Goal: Task Accomplishment & Management: Manage account settings

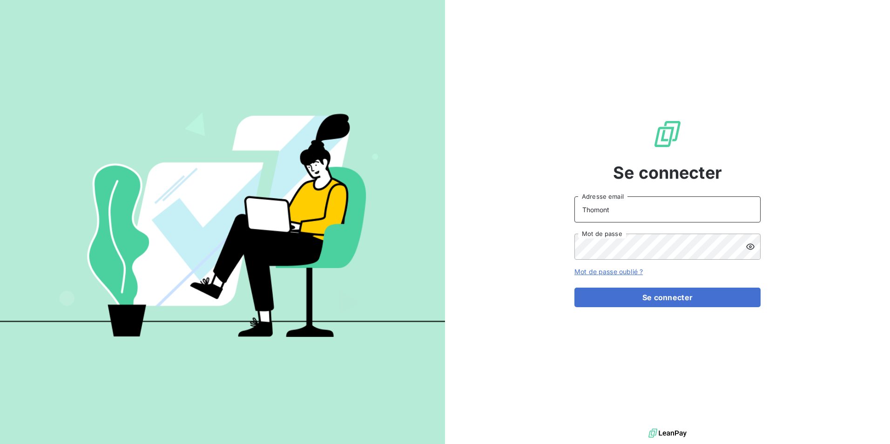
click at [627, 207] on input "Thomont" at bounding box center [667, 209] width 186 height 26
type input "belinda.thomont@met.com"
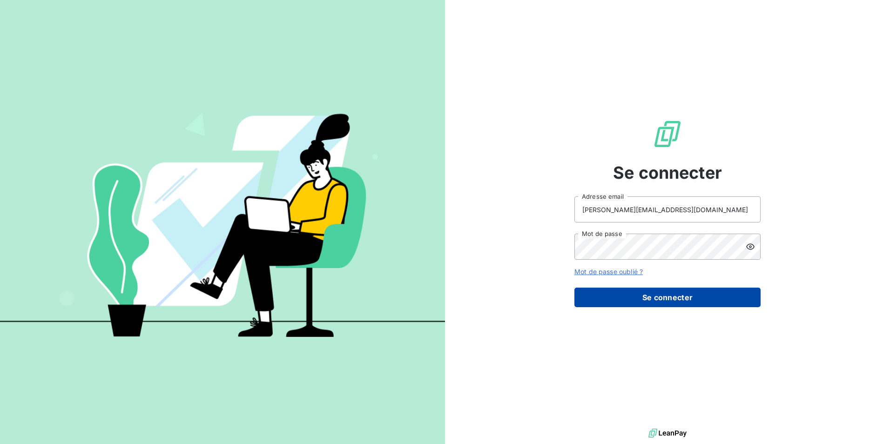
click at [644, 302] on button "Se connecter" at bounding box center [667, 298] width 186 height 20
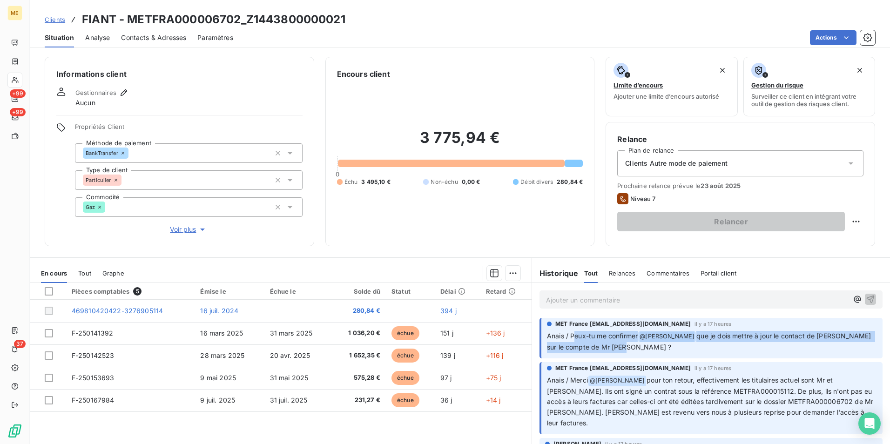
drag, startPoint x: 569, startPoint y: 338, endPoint x: 853, endPoint y: 348, distance: 283.6
click at [853, 348] on p "Anais / Peux-tu me confirmer @ Bélinda Thomont que je dois mettre à jour le con…" at bounding box center [712, 342] width 330 height 22
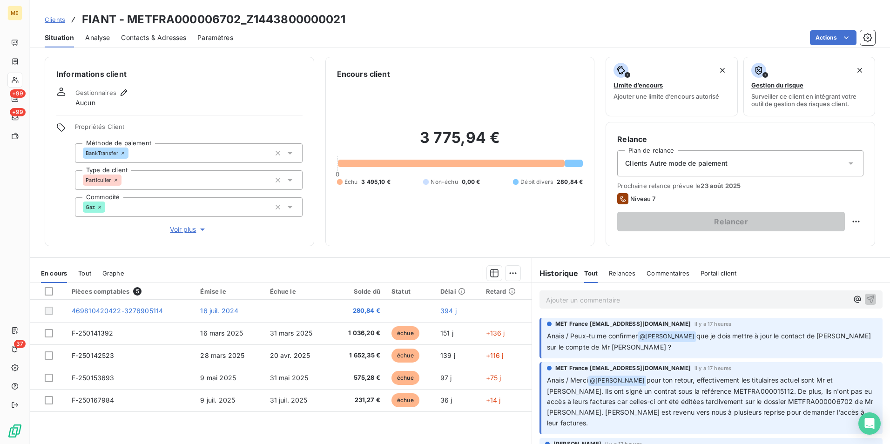
click at [683, 300] on p "Ajouter un commentaire ﻿" at bounding box center [697, 300] width 302 height 12
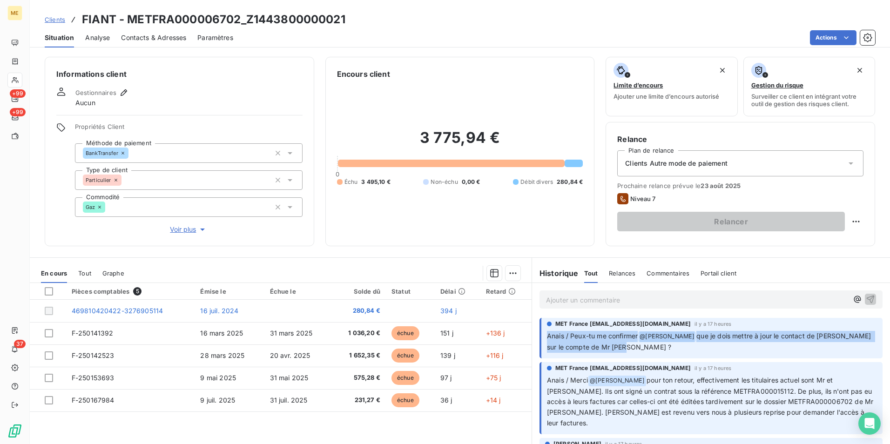
drag, startPoint x: 542, startPoint y: 336, endPoint x: 834, endPoint y: 345, distance: 291.9
click at [834, 345] on div "MET France met-france@recouvrement.met.com il y a 17 heures Anais / Peux-tu me …" at bounding box center [710, 338] width 343 height 40
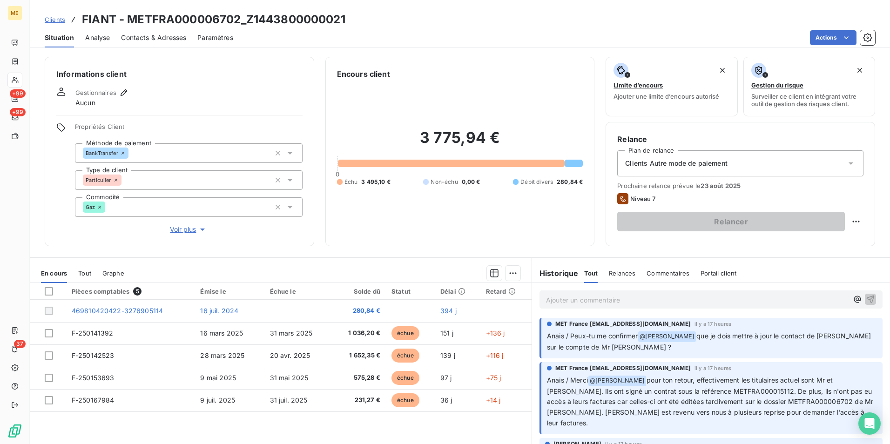
click at [595, 299] on p "Ajouter un commentaire ﻿" at bounding box center [697, 300] width 302 height 12
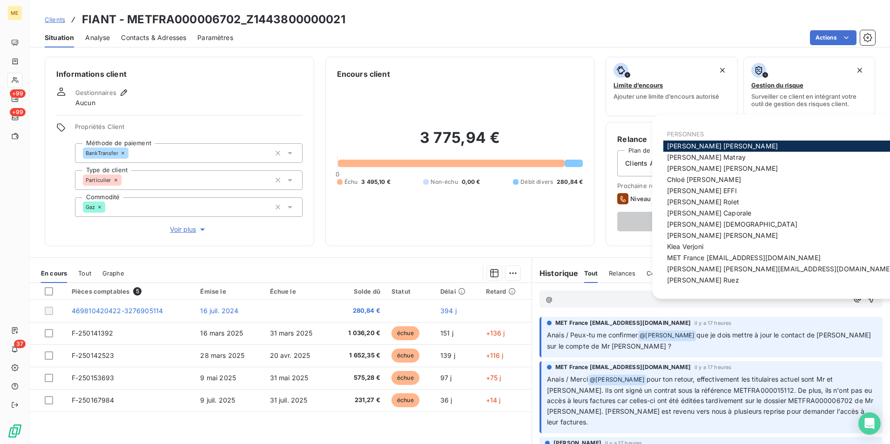
click at [771, 255] on span "MET France met-france@recouvrement.met.com" at bounding box center [744, 258] width 154 height 8
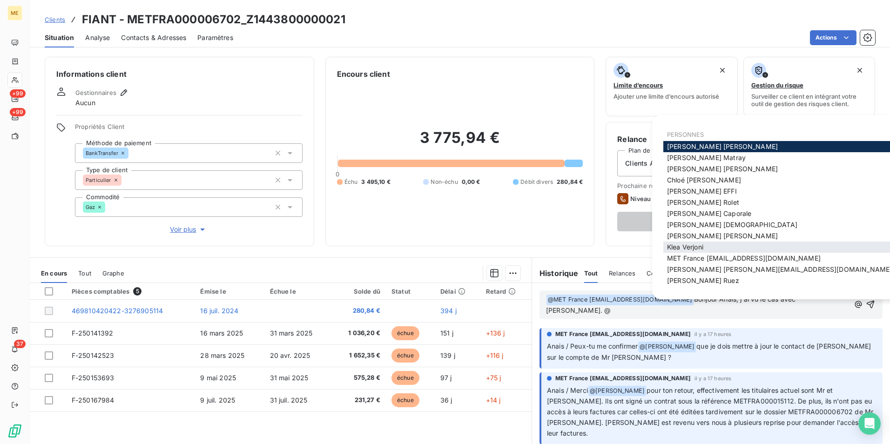
click at [750, 248] on div "Klea Verjoni" at bounding box center [779, 247] width 232 height 11
click at [741, 244] on div "Klea Verjoni" at bounding box center [779, 247] width 232 height 11
click at [698, 246] on span "Klea Verjoni" at bounding box center [685, 247] width 36 height 8
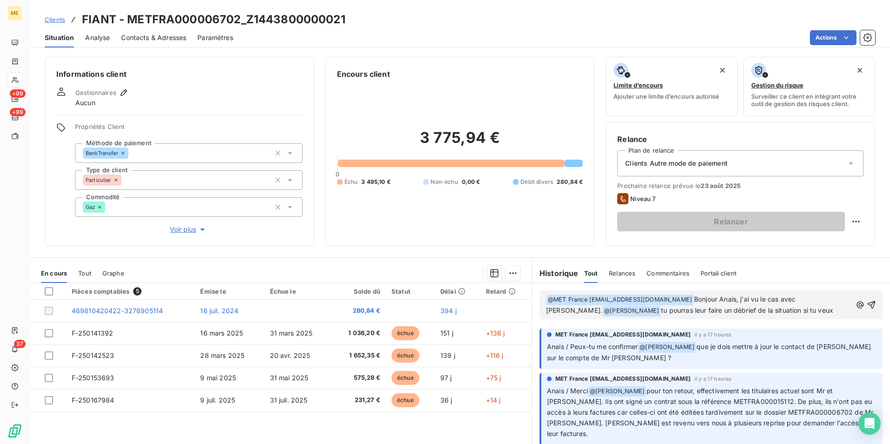
click at [820, 298] on p "﻿ @ MET France met-france@recouvrement.met.com ﻿ Bonjour Anais, j'ai vu le cas …" at bounding box center [699, 305] width 306 height 22
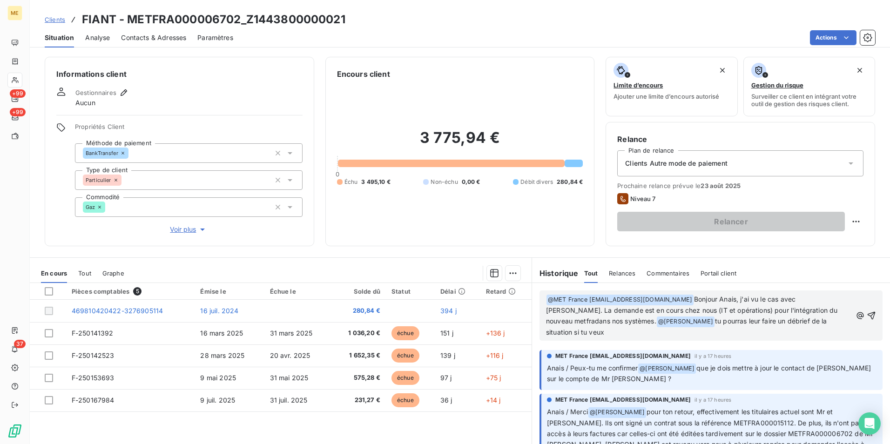
click at [819, 307] on span "Bonjour Anais, j'ai vu le cas avec Klea. La demande est en cours chez nous (IT …" at bounding box center [693, 310] width 294 height 30
click at [686, 321] on span "Bonjour Anais, j'ai vu le cas avec Klea. La demande est en cours chez nous (IT …" at bounding box center [693, 310] width 294 height 30
click at [629, 323] on span "Bonjour Anais, j'ai vu le cas avec Klea. La demande est en cours chez nous (IT …" at bounding box center [693, 310] width 294 height 30
click at [727, 333] on p "﻿ @ MET France met-france@recouvrement.met.com ﻿ Bonjour Anais, j'ai vu le cas …" at bounding box center [699, 316] width 306 height 44
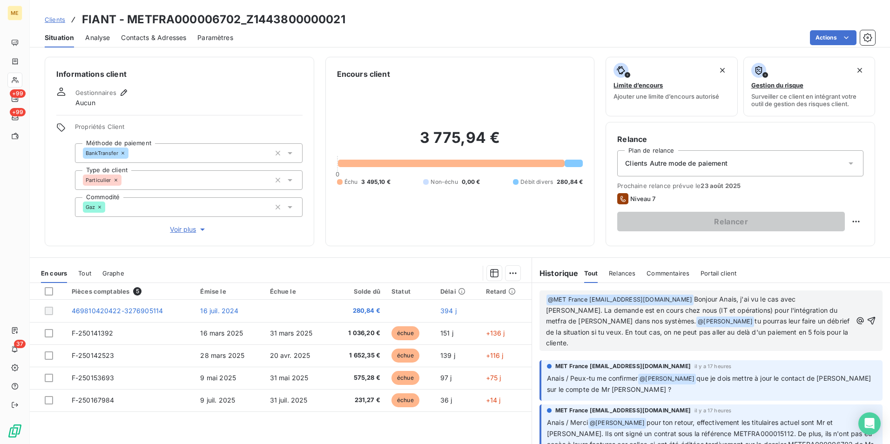
click at [599, 333] on span "tu pourras leur faire un débrief de la situation si tu veux. En tout cas, on ne…" at bounding box center [698, 332] width 305 height 30
click at [690, 342] on p "﻿ @ MET France met-france@recouvrement.met.com ﻿ Bonjour Anais, j'ai vu le cas …" at bounding box center [699, 321] width 306 height 54
click at [867, 319] on icon "button" at bounding box center [871, 320] width 9 height 9
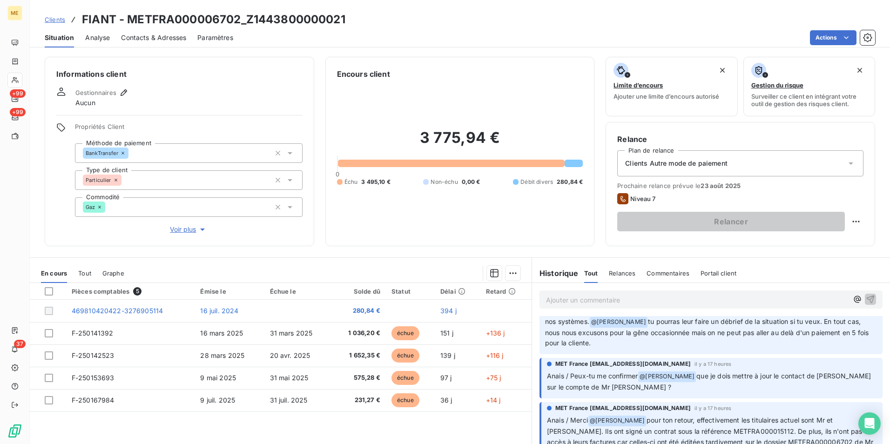
scroll to position [93, 0]
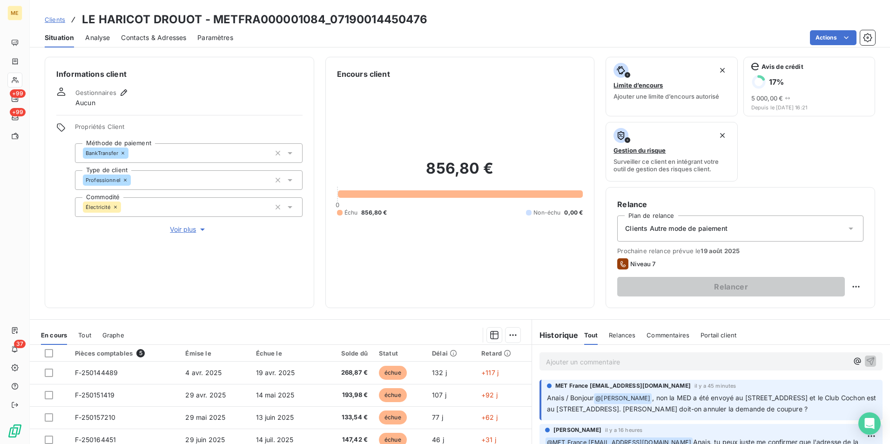
click at [600, 297] on div "Informations client Gestionnaires Aucun Propriétés Client Méthode de paiement B…" at bounding box center [460, 182] width 860 height 251
click at [610, 364] on p "Ajouter un commentaire ﻿" at bounding box center [697, 362] width 302 height 12
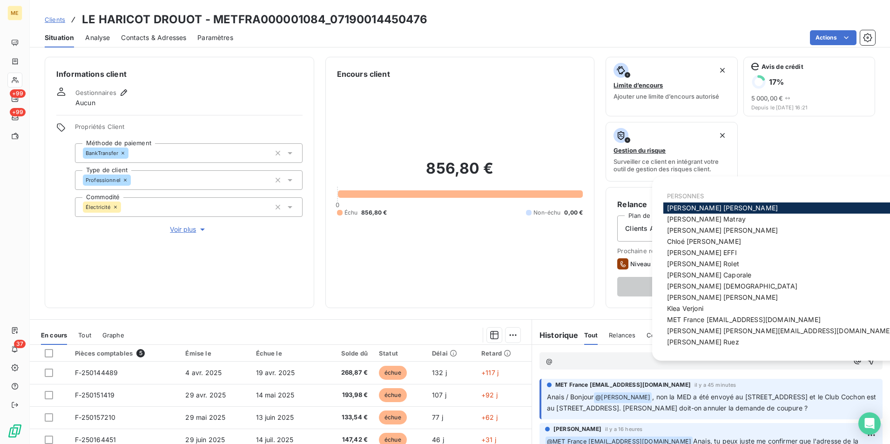
click at [687, 319] on span "MET France met-france@recouvrement.met.com" at bounding box center [744, 320] width 154 height 8
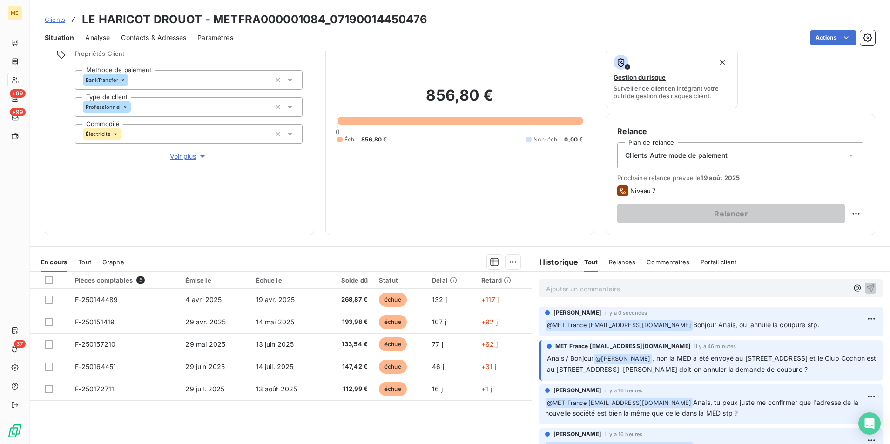
scroll to position [74, 0]
drag, startPoint x: 103, startPoint y: 38, endPoint x: 139, endPoint y: 39, distance: 35.8
click at [139, 39] on div "Situation Analyse Contacts & Adresses Paramètres Actions" at bounding box center [460, 38] width 860 height 20
click at [139, 39] on span "Contacts & Adresses" at bounding box center [153, 37] width 65 height 9
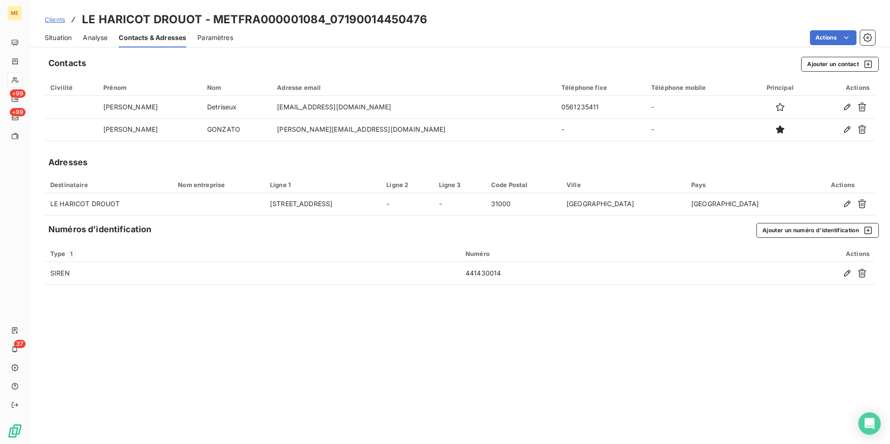
click at [67, 37] on span "Situation" at bounding box center [58, 37] width 27 height 9
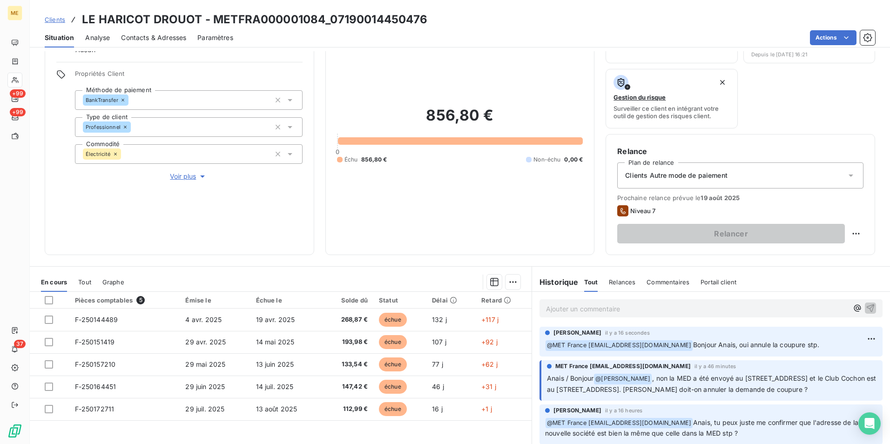
scroll to position [54, 0]
click at [856, 337] on html "ME +99 +99 37 Clients LE HARICOT DROUOT - METFRA000001084_07190014450476 Situat…" at bounding box center [445, 222] width 890 height 444
click at [838, 364] on div "Editer" at bounding box center [835, 358] width 52 height 15
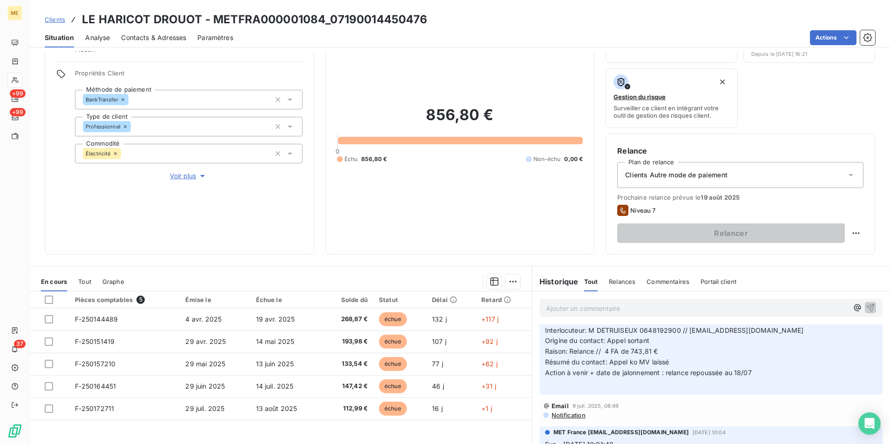
scroll to position [838, 0]
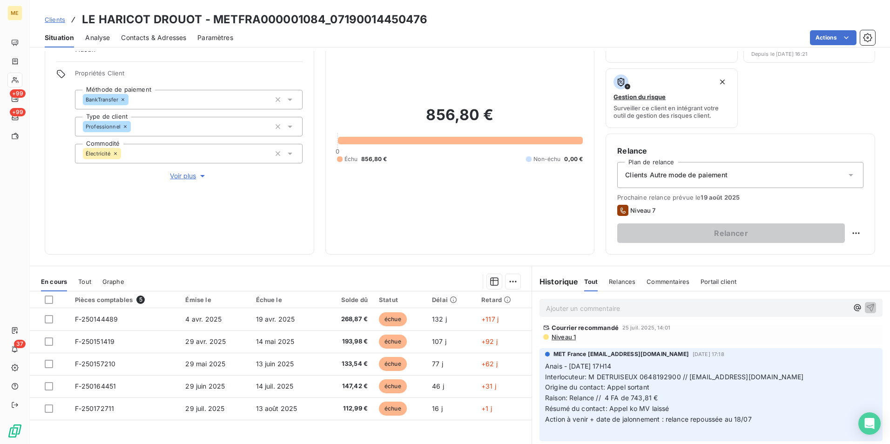
click at [562, 341] on span "Niveau 1" at bounding box center [563, 336] width 25 height 7
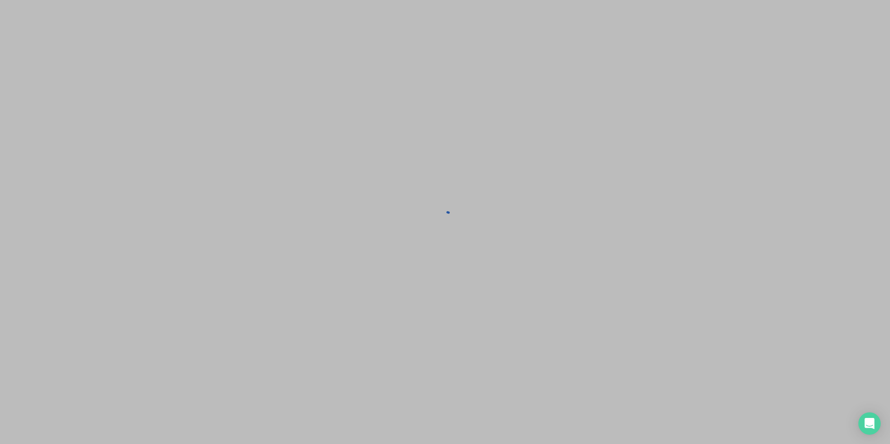
scroll to position [880, 0]
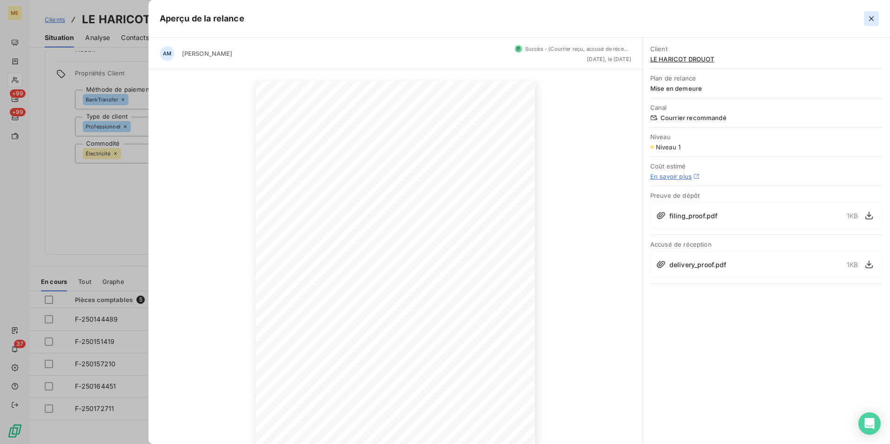
click at [875, 19] on icon "button" at bounding box center [871, 18] width 9 height 9
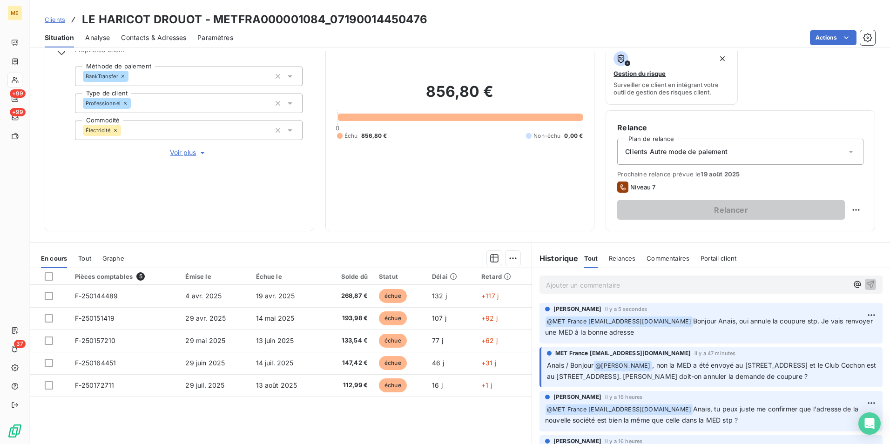
scroll to position [93, 0]
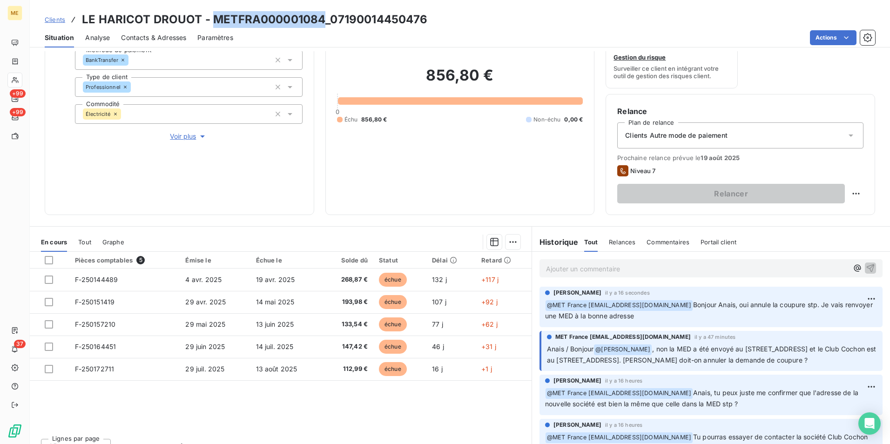
drag, startPoint x: 326, startPoint y: 18, endPoint x: 210, endPoint y: 20, distance: 115.9
click at [210, 20] on h3 "LE HARICOT DROUOT - METFRA000001084_07190014450476" at bounding box center [255, 19] width 346 height 17
copy h3 "METFRA000001084"
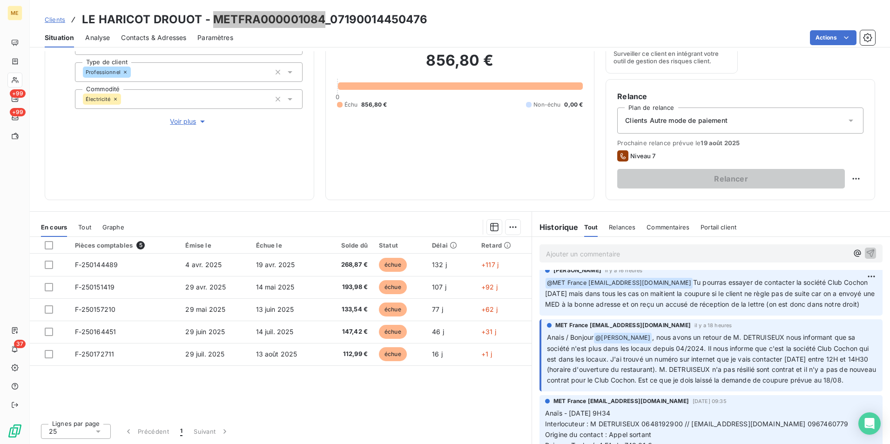
scroll to position [186, 0]
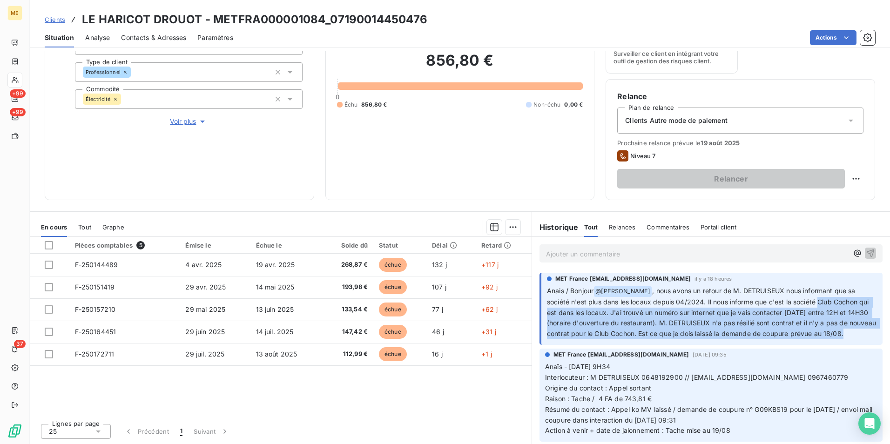
drag, startPoint x: 815, startPoint y: 313, endPoint x: 858, endPoint y: 353, distance: 58.6
click at [858, 339] on p "Anais / Bonjour @ Bélinda Thomont , nous avons un retour de M. DETRUISEUX nous …" at bounding box center [712, 313] width 330 height 54
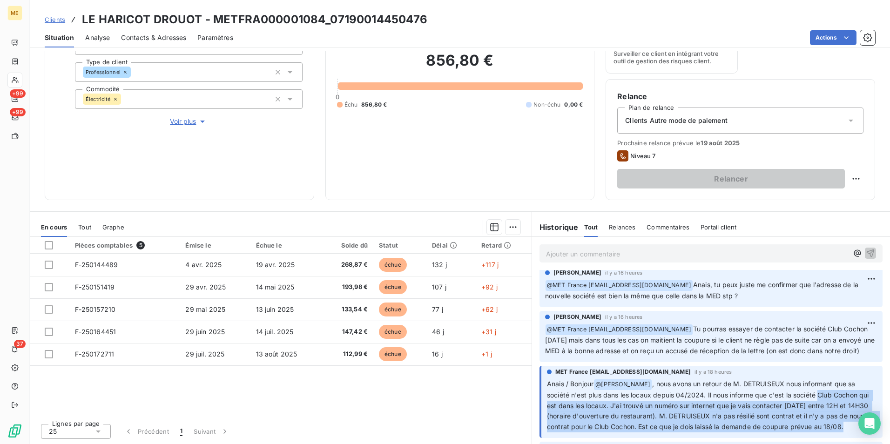
scroll to position [0, 0]
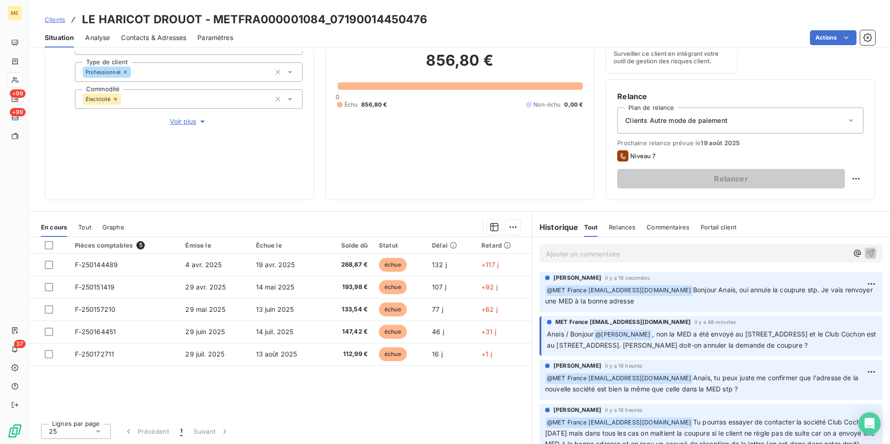
click at [185, 125] on span "Voir plus" at bounding box center [188, 121] width 37 height 9
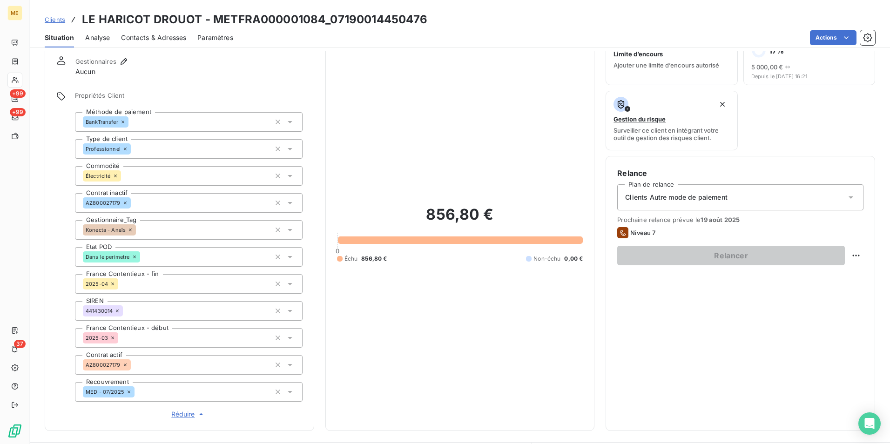
scroll to position [15, 0]
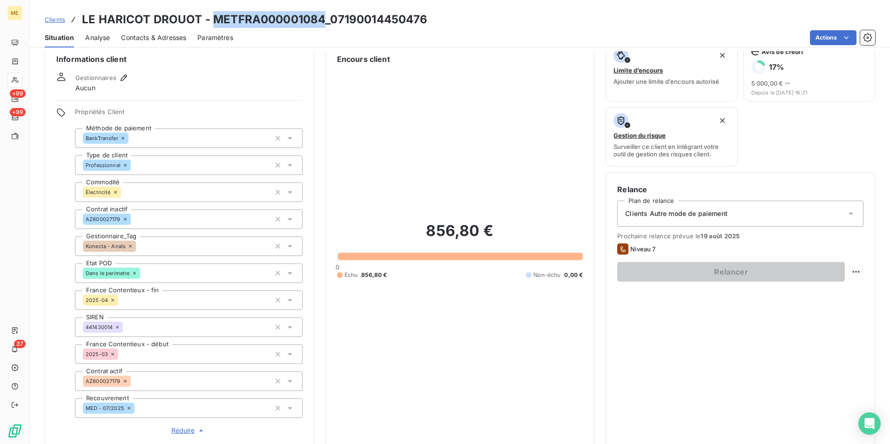
drag, startPoint x: 322, startPoint y: 17, endPoint x: 212, endPoint y: 21, distance: 109.9
click at [212, 21] on h3 "LE HARICOT DROUOT - METFRA000001084_07190014450476" at bounding box center [255, 19] width 346 height 17
drag, startPoint x: 212, startPoint y: 21, endPoint x: 407, endPoint y: 36, distance: 195.1
click at [399, 34] on div "Actions" at bounding box center [559, 37] width 631 height 15
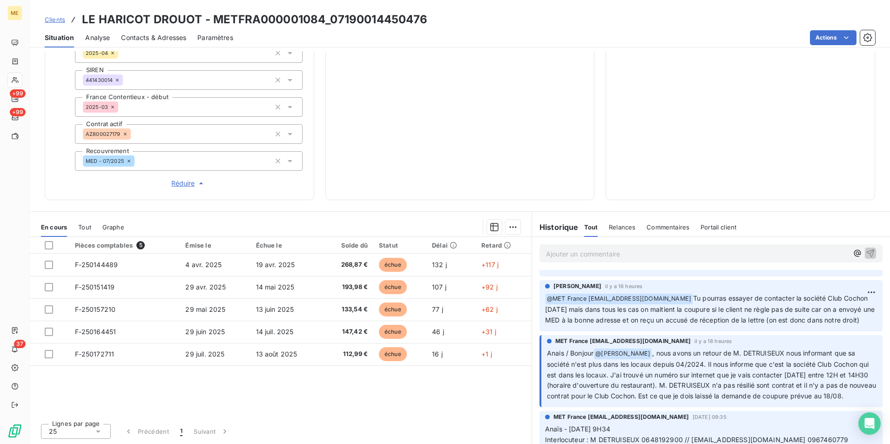
scroll to position [140, 0]
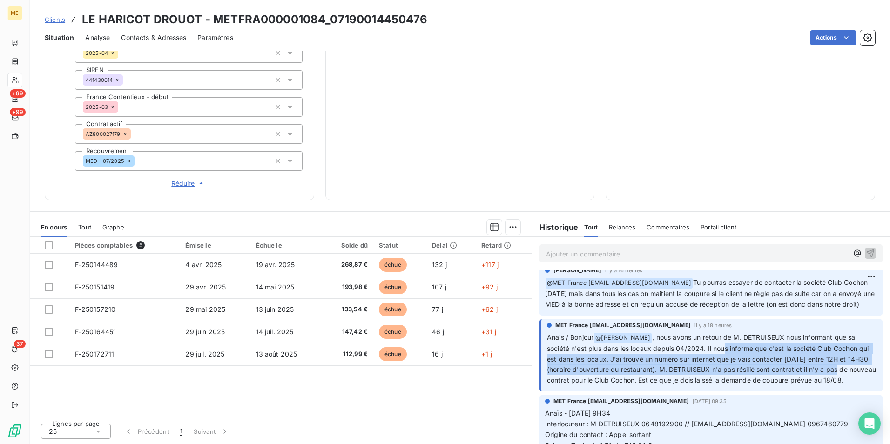
drag, startPoint x: 721, startPoint y: 358, endPoint x: 857, endPoint y: 380, distance: 137.6
click at [857, 380] on span ", nous avons un retour de M. DETRUISEUX nous informant que sa société n'est plu…" at bounding box center [712, 358] width 331 height 51
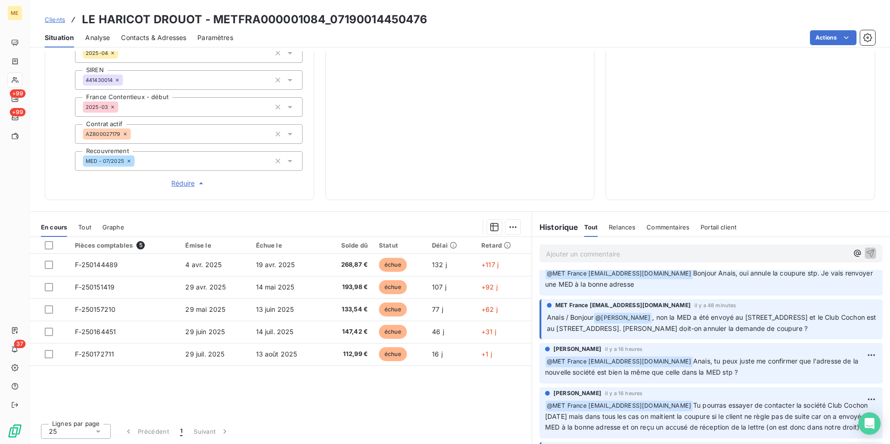
scroll to position [0, 0]
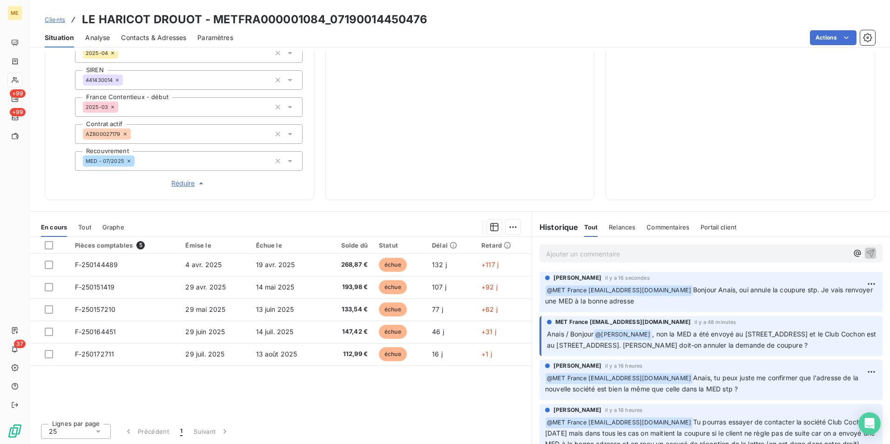
click at [132, 39] on span "Contacts & Adresses" at bounding box center [153, 37] width 65 height 9
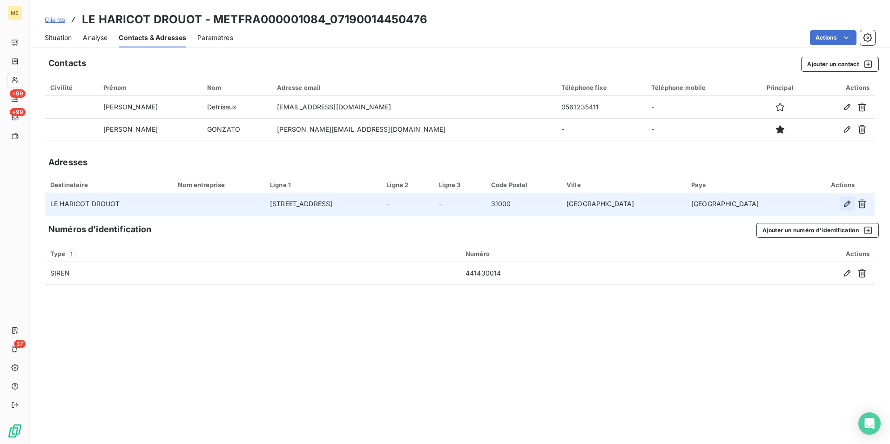
click at [846, 203] on icon "button" at bounding box center [846, 203] width 9 height 9
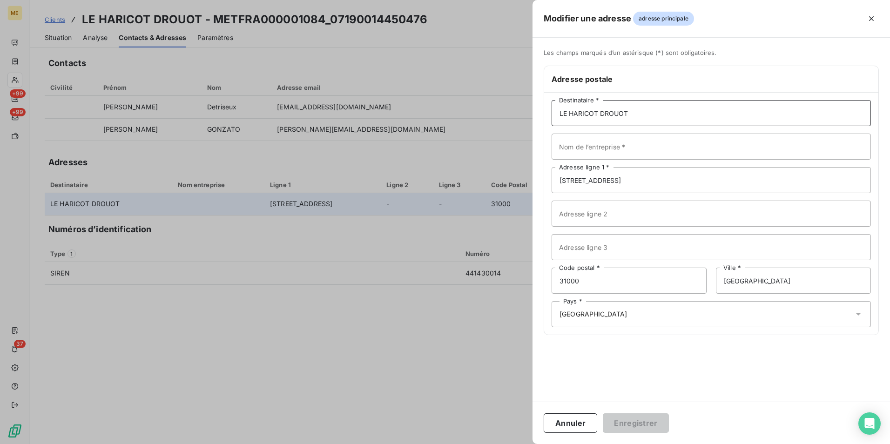
click at [645, 105] on input "LE HARICOT DROUOT" at bounding box center [710, 113] width 319 height 26
drag, startPoint x: 644, startPoint y: 112, endPoint x: 551, endPoint y: 112, distance: 93.5
click at [551, 112] on div "LE HARICOT DROUOT Destinataire * Nom de l’entreprise * 15 RUE D'AUSTERLITZ Adre…" at bounding box center [711, 214] width 334 height 242
type input "CLUB COCHON"
click at [776, 152] on input "Nom de l’entreprise *" at bounding box center [710, 147] width 319 height 26
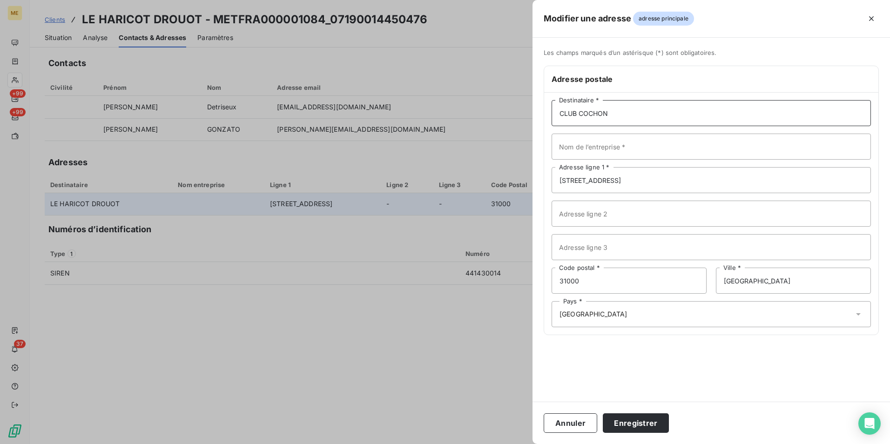
drag, startPoint x: 641, startPoint y: 113, endPoint x: 556, endPoint y: 110, distance: 84.7
click at [556, 110] on input "CLUB COCHON" at bounding box center [710, 113] width 319 height 26
drag, startPoint x: 664, startPoint y: 186, endPoint x: 541, endPoint y: 186, distance: 122.4
click at [541, 186] on div "Les champs marqués d’un astérisque (*) sont obligatoires. Adresse postale CLUB …" at bounding box center [710, 197] width 357 height 297
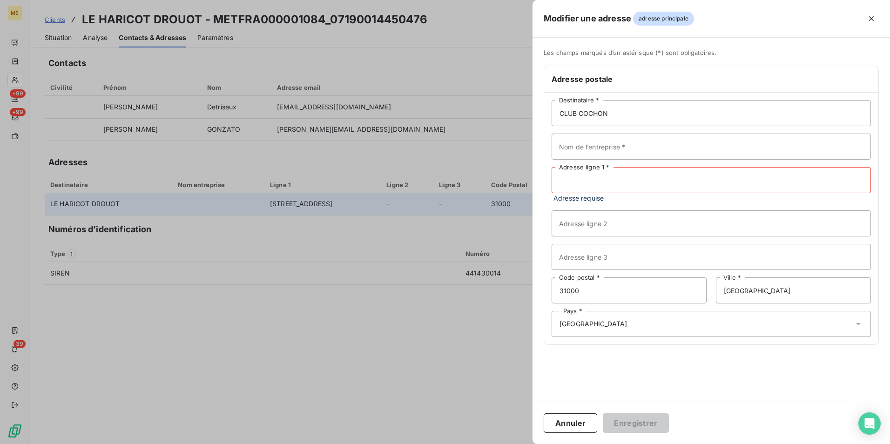
click at [633, 191] on input "Adresse ligne 1 *" at bounding box center [710, 180] width 319 height 26
click at [655, 185] on input "Adresse ligne 1 *" at bounding box center [710, 180] width 319 height 26
click at [575, 195] on span "Adresse requise" at bounding box center [710, 198] width 319 height 10
click at [593, 182] on input "Adresse ligne 1 *" at bounding box center [710, 180] width 319 height 26
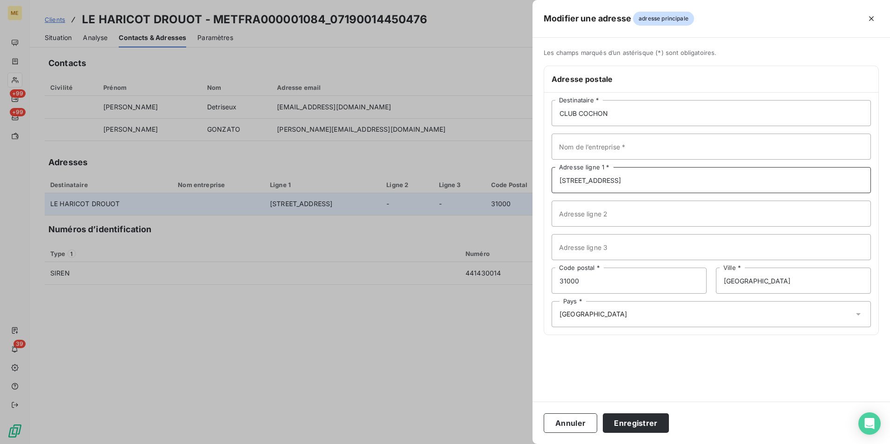
click at [605, 182] on input "4 Rue Drou" at bounding box center [710, 180] width 319 height 26
type input "4 Rue Drouot"
drag, startPoint x: 642, startPoint y: 287, endPoint x: 549, endPoint y: 291, distance: 93.2
click at [549, 291] on div "CLUB COCHON Destinataire * Nom de l’entreprise * 4 Rue Drouot Adresse ligne 1 *…" at bounding box center [711, 214] width 334 height 242
type input "75009"
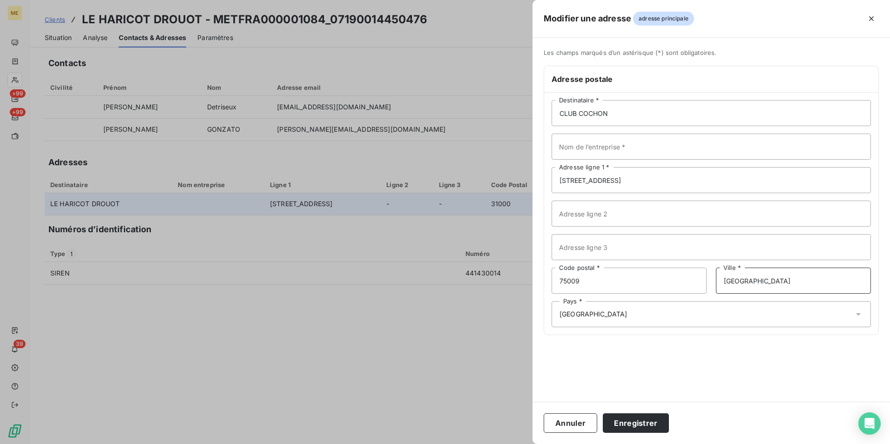
click at [738, 282] on input "TOULOUSE" at bounding box center [793, 281] width 155 height 26
type input "Paris"
click at [735, 366] on div "Les champs marqués d’un astérisque (*) sont obligatoires. Adresse postale CLUB …" at bounding box center [710, 220] width 357 height 364
click at [637, 426] on button "Enregistrer" at bounding box center [636, 423] width 66 height 20
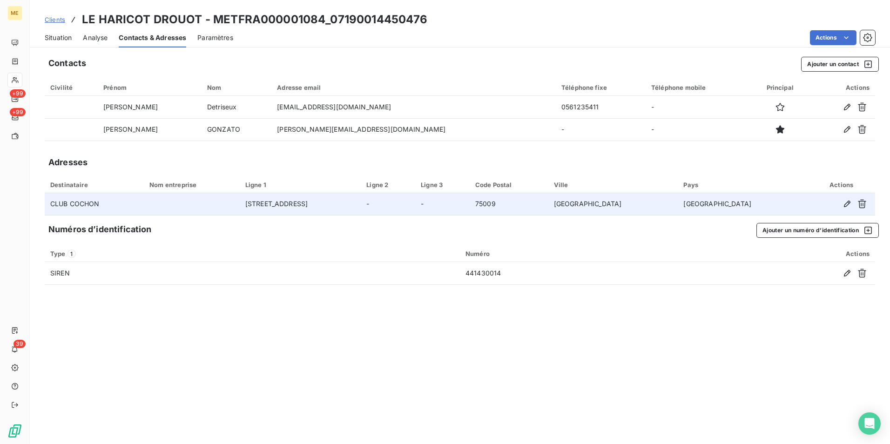
click at [55, 20] on span "Clients" at bounding box center [55, 19] width 20 height 7
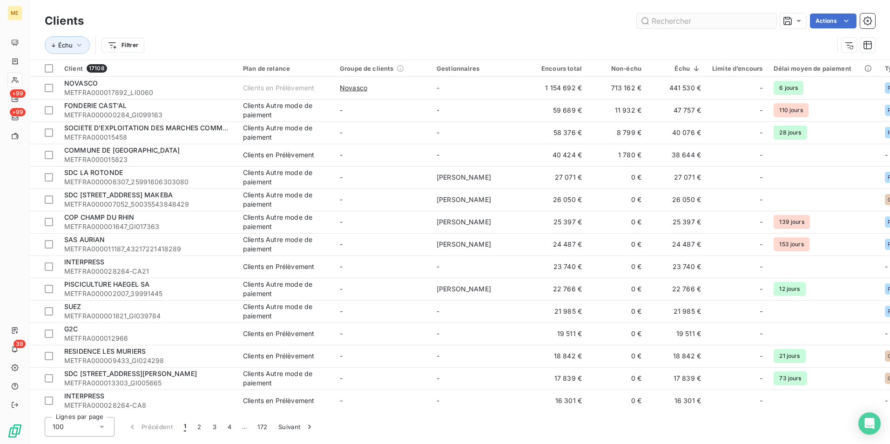
click at [726, 25] on input "text" at bounding box center [707, 20] width 140 height 15
type input "novasco"
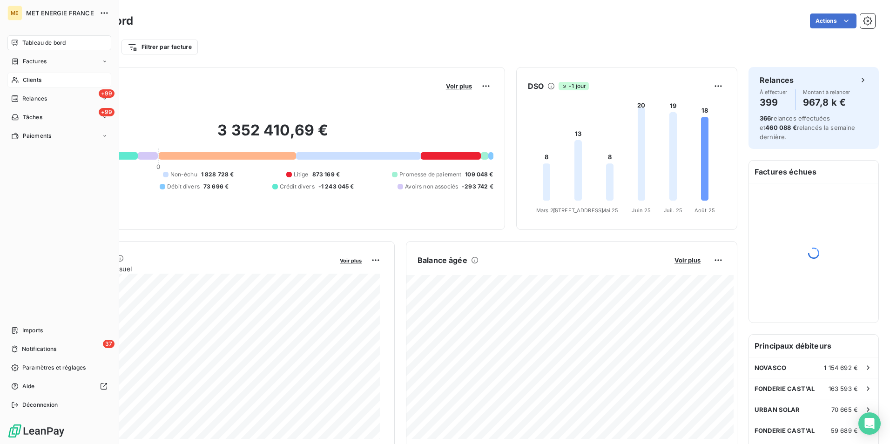
click at [64, 79] on div "Clients" at bounding box center [59, 80] width 104 height 15
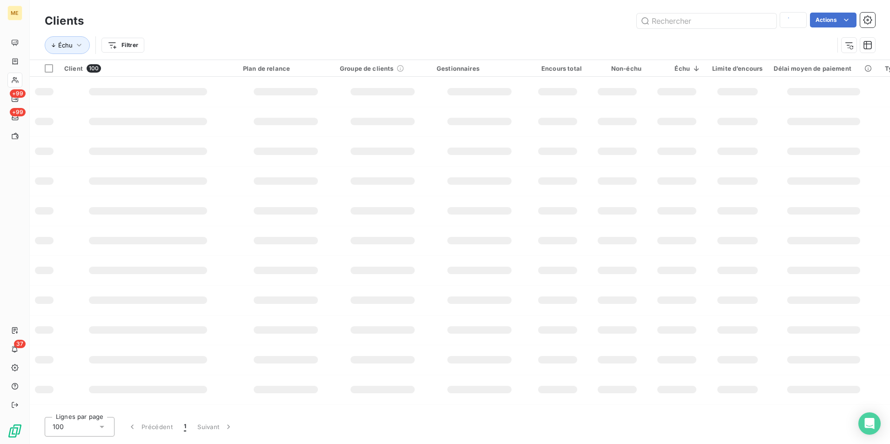
type input "fiant"
click at [733, 18] on input "text" at bounding box center [707, 20] width 140 height 15
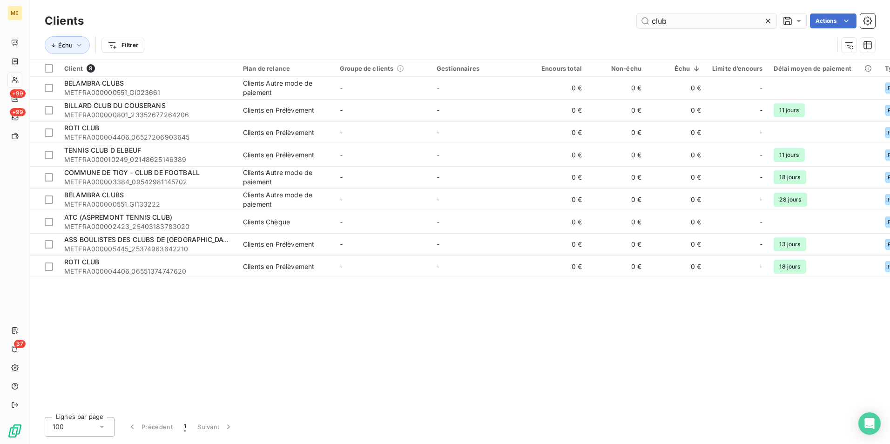
type input "club"
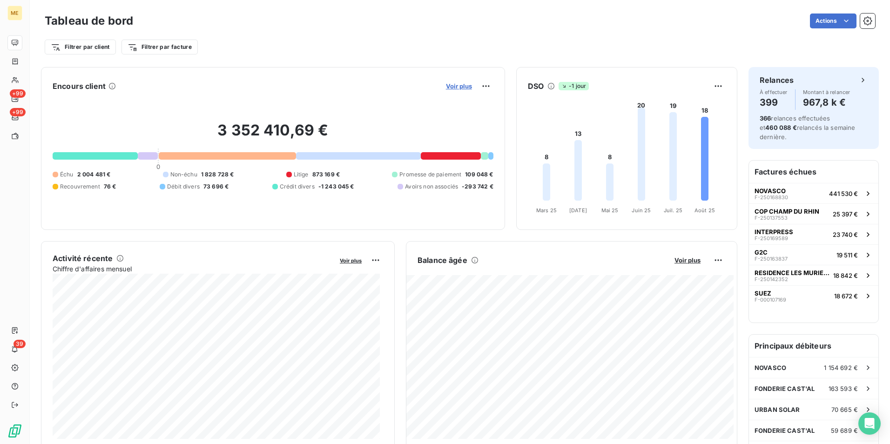
click at [449, 85] on span "Voir plus" at bounding box center [459, 85] width 26 height 7
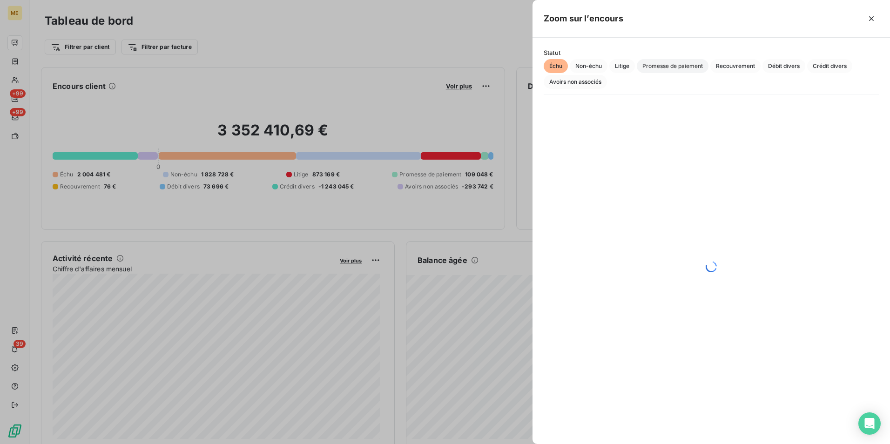
drag, startPoint x: 625, startPoint y: 61, endPoint x: 655, endPoint y: 72, distance: 32.4
click at [625, 61] on span "Litige" at bounding box center [622, 66] width 26 height 14
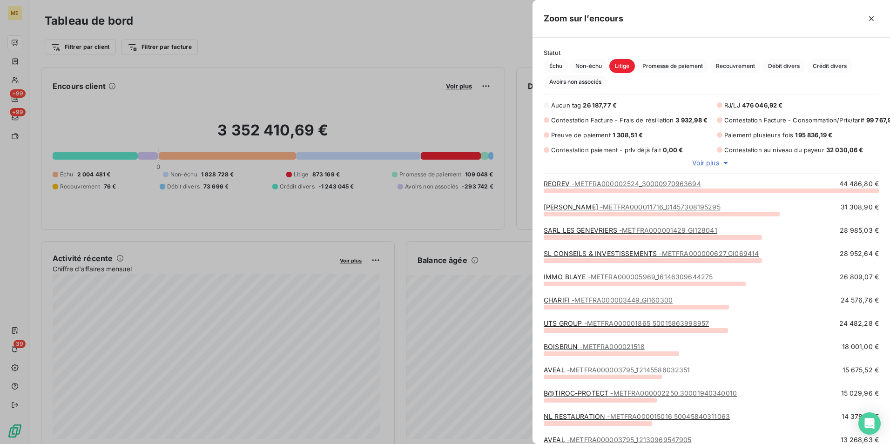
scroll to position [7, 7]
click at [711, 169] on div "Aucun tag 26 187,77 € RJ/LJ 476 046,92 € Contestation Facture - Frais de résili…" at bounding box center [710, 267] width 357 height 332
click at [712, 164] on span "Voir plus" at bounding box center [705, 162] width 27 height 9
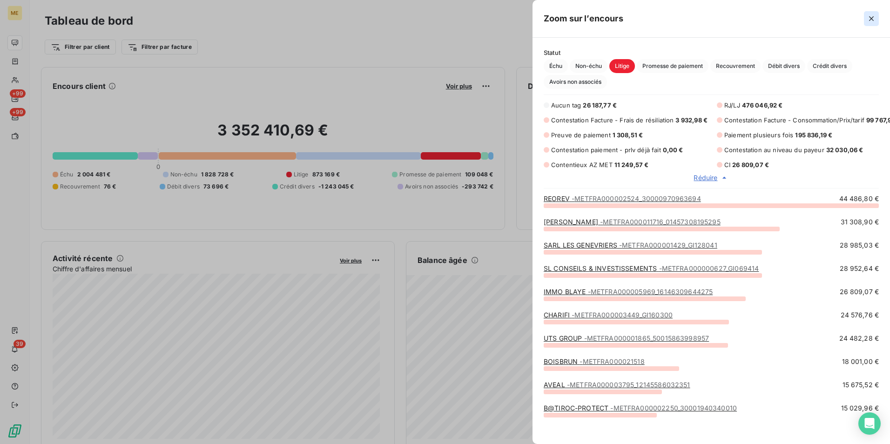
click at [873, 19] on icon "button" at bounding box center [871, 18] width 9 height 9
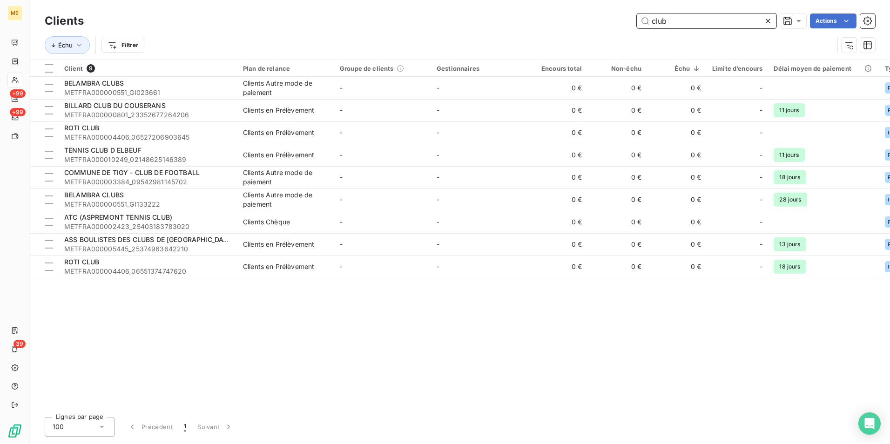
click at [678, 17] on input "club" at bounding box center [707, 20] width 140 height 15
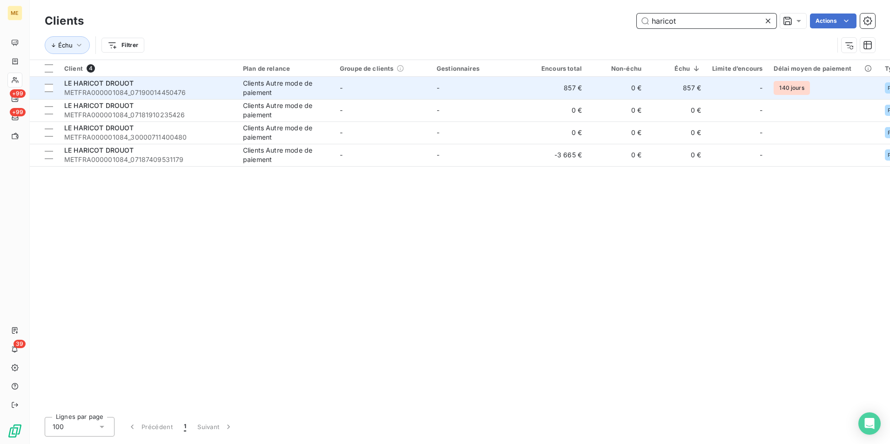
type input "haricot"
click at [195, 94] on span "METFRA000001084_07190014450476" at bounding box center [148, 92] width 168 height 9
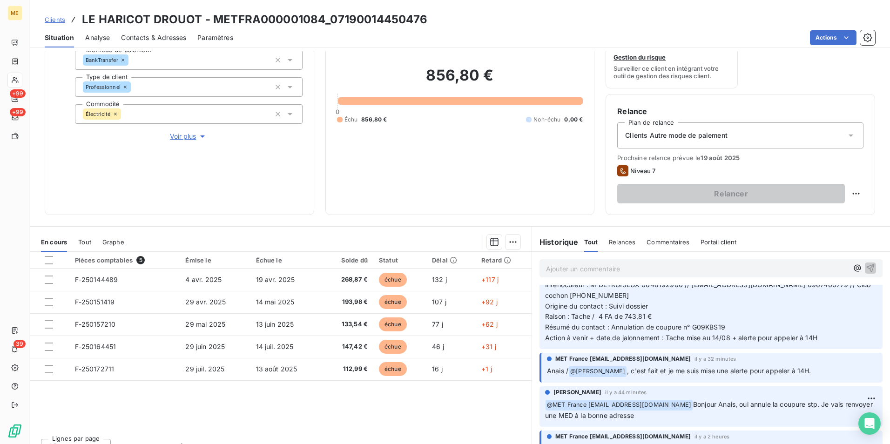
scroll to position [47, 0]
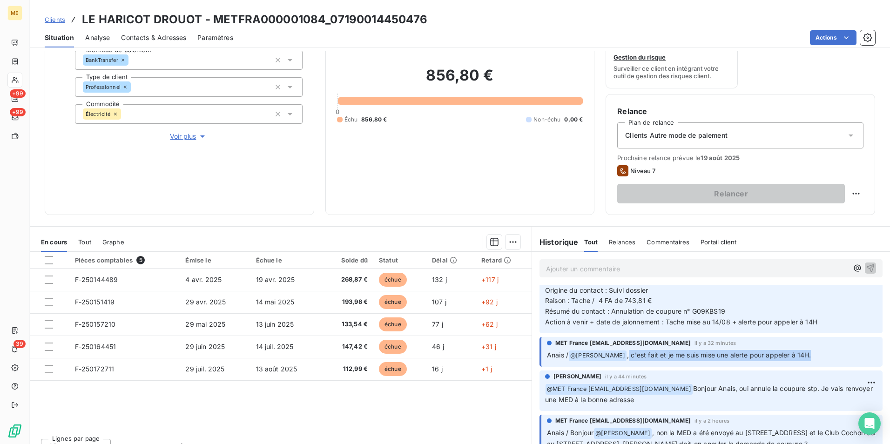
drag, startPoint x: 625, startPoint y: 356, endPoint x: 815, endPoint y: 356, distance: 189.4
click at [815, 356] on p "Anais / @ Bélinda Thomont , c'est fait et je me suis mise une alerte pour appel…" at bounding box center [712, 355] width 330 height 11
click at [749, 373] on div "Bélinda Thomont il y a 44 minutes" at bounding box center [711, 376] width 332 height 8
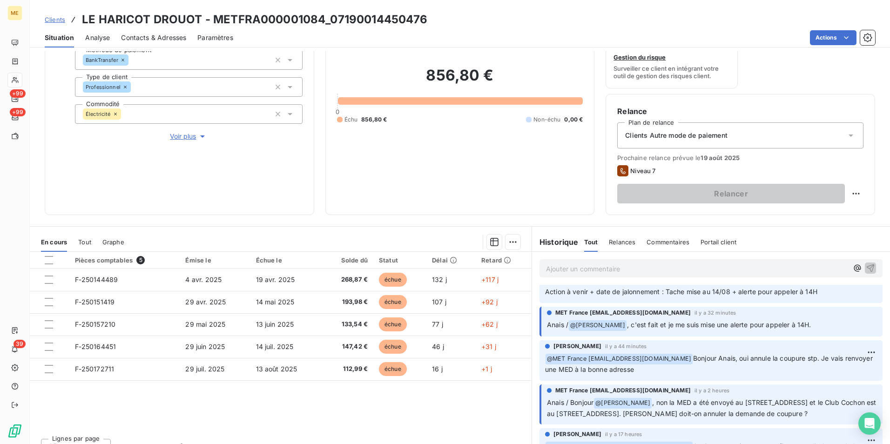
scroll to position [93, 0]
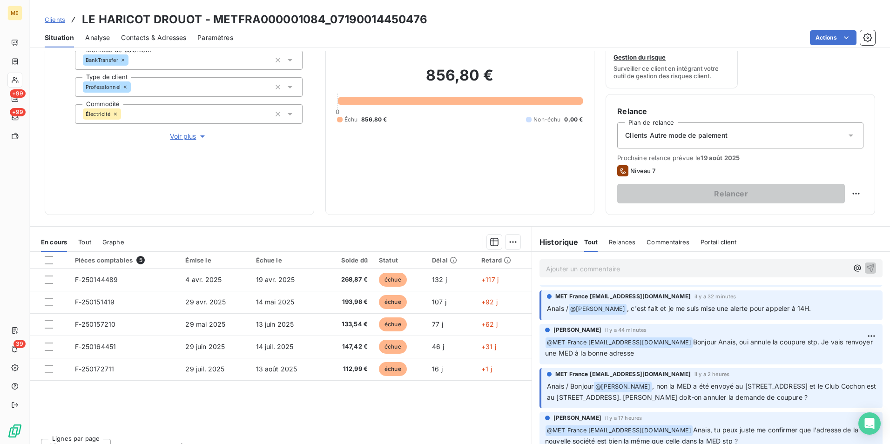
drag, startPoint x: 740, startPoint y: 343, endPoint x: 817, endPoint y: 353, distance: 77.9
click at [817, 353] on p "﻿ @ MET France met-france@recouvrement.met.com Bonjour Anais, oui annule la cou…" at bounding box center [711, 348] width 332 height 22
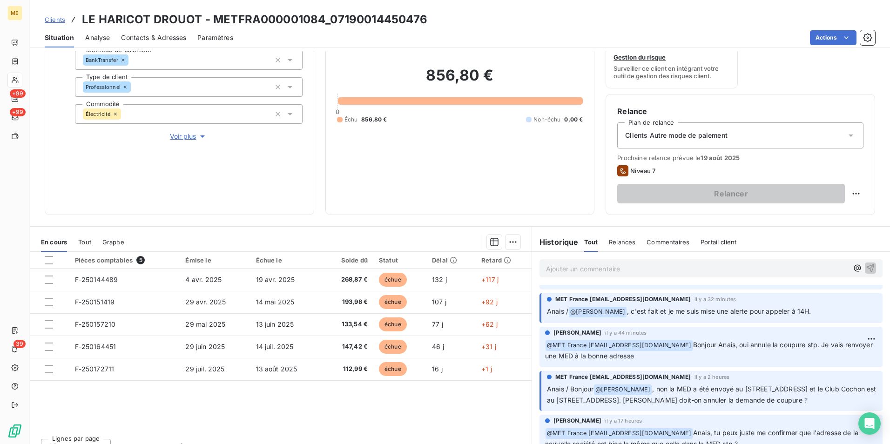
scroll to position [0, 0]
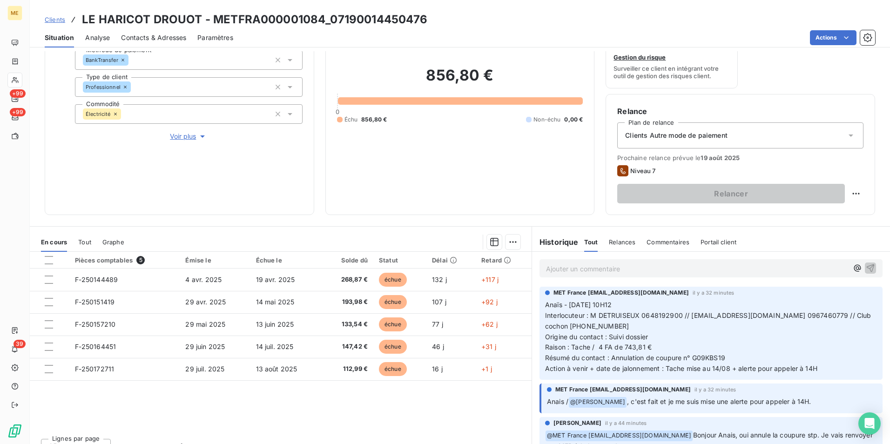
click at [142, 36] on span "Contacts & Adresses" at bounding box center [153, 37] width 65 height 9
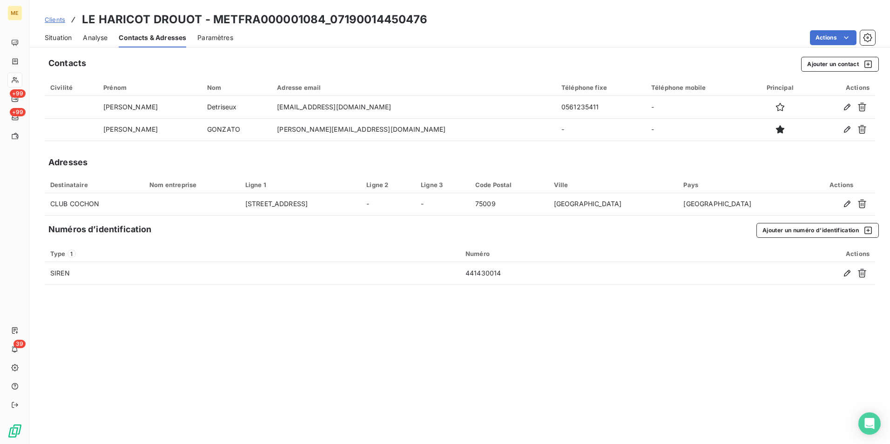
click at [61, 40] on span "Situation" at bounding box center [58, 37] width 27 height 9
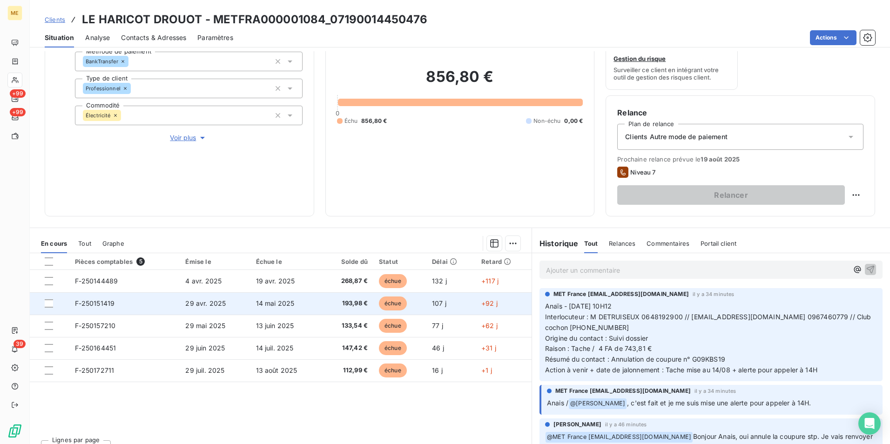
scroll to position [108, 0]
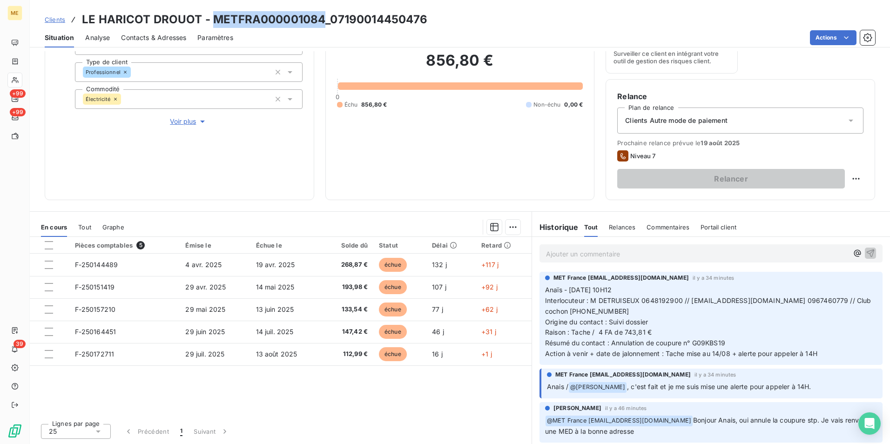
drag, startPoint x: 323, startPoint y: 19, endPoint x: 215, endPoint y: 20, distance: 108.4
click at [215, 20] on h3 "LE HARICOT DROUOT - METFRA000001084_07190014450476" at bounding box center [255, 19] width 346 height 17
copy h3 "METFRA000001084"
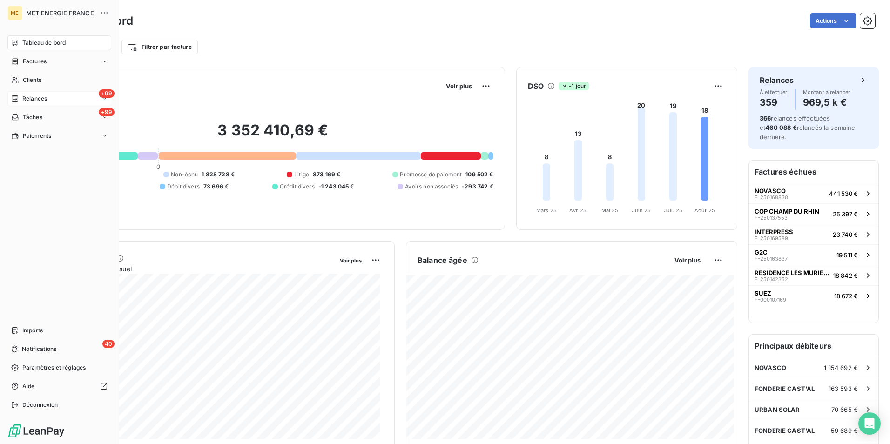
click at [19, 100] on div "Relances" at bounding box center [29, 98] width 36 height 8
click at [35, 77] on span "Clients" at bounding box center [32, 80] width 19 height 8
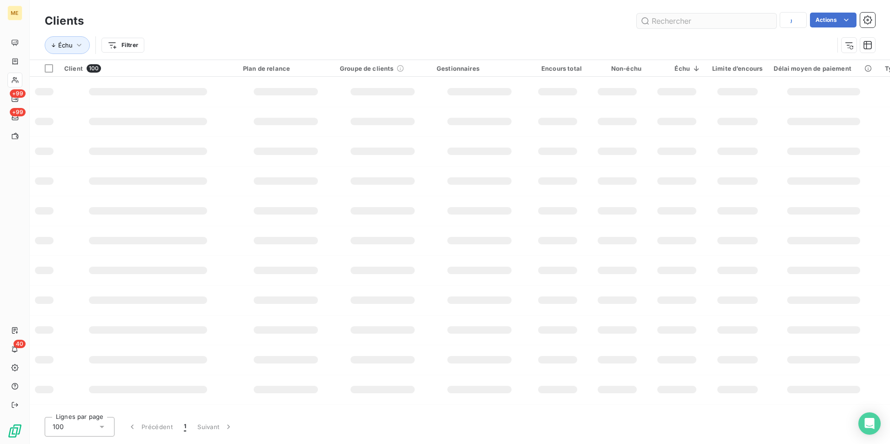
click at [727, 16] on input "text" at bounding box center [707, 20] width 140 height 15
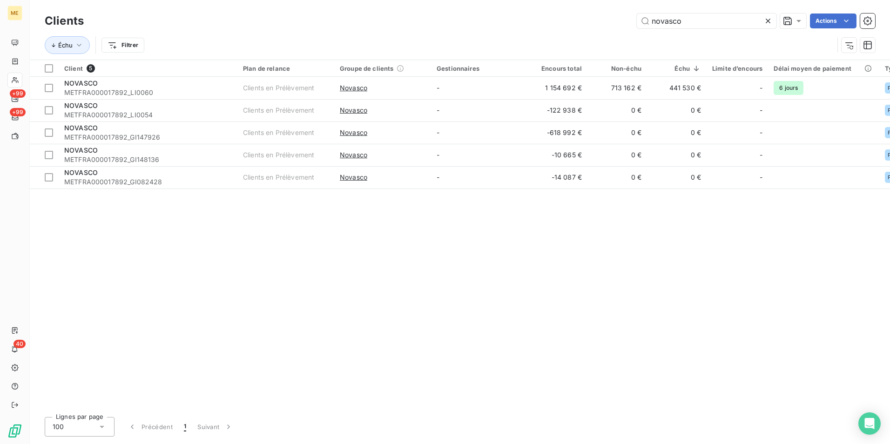
type input "novasco"
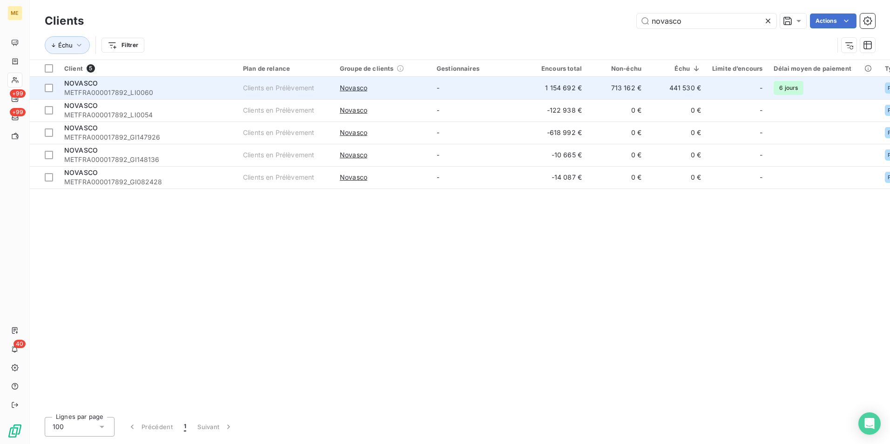
click at [409, 90] on div "Novasco" at bounding box center [383, 87] width 86 height 9
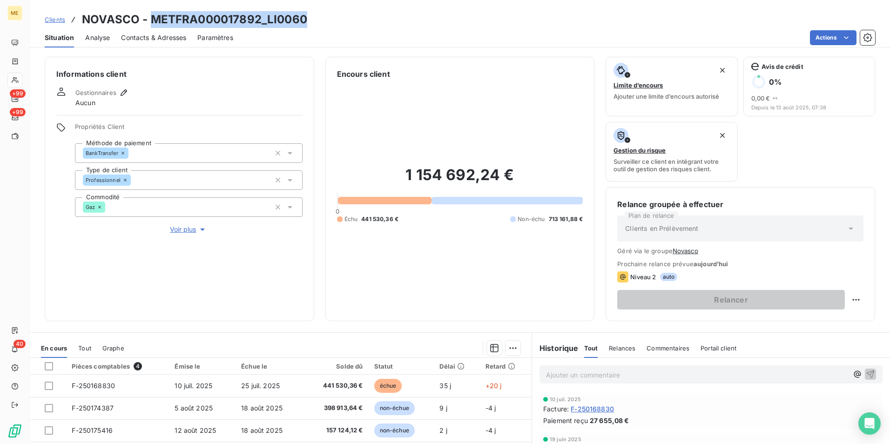
drag, startPoint x: 308, startPoint y: 20, endPoint x: 152, endPoint y: 14, distance: 155.5
click at [152, 14] on div "Clients NOVASCO - METFRA000017892_LI0060" at bounding box center [460, 19] width 860 height 17
copy h3 "METFRA000017892_LI0060"
click at [323, 23] on div "Clients NOVASCO - METFRA000017892_LI0060" at bounding box center [460, 19] width 860 height 17
drag, startPoint x: 269, startPoint y: 20, endPoint x: 153, endPoint y: 20, distance: 115.9
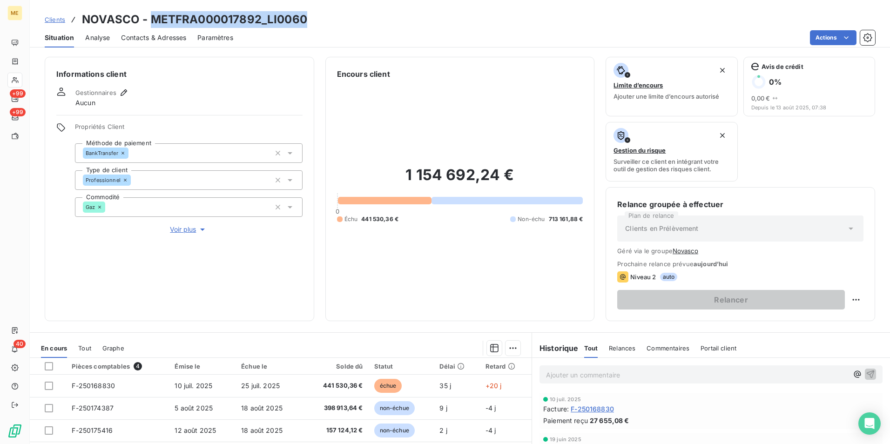
click at [153, 20] on div "Clients NOVASCO - METFRA000017892_LI0060" at bounding box center [460, 19] width 860 height 17
copy h3 "METFRA000017892_LI0060"
click at [61, 21] on span "Clients" at bounding box center [55, 19] width 20 height 7
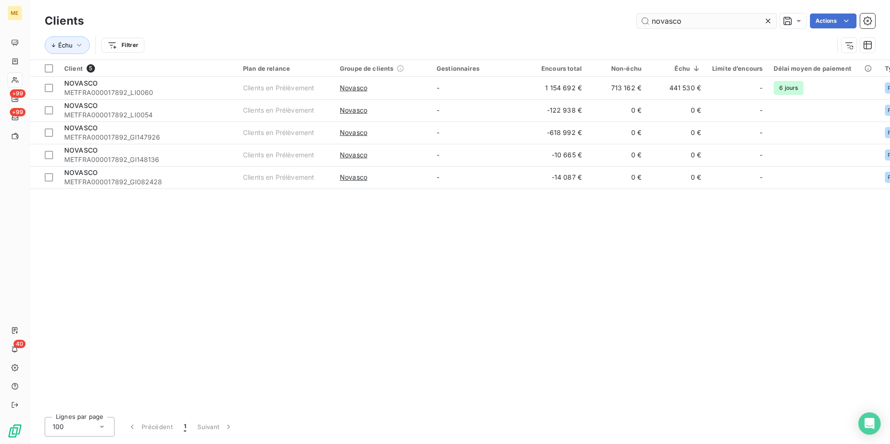
click at [679, 24] on input "novasco" at bounding box center [707, 20] width 140 height 15
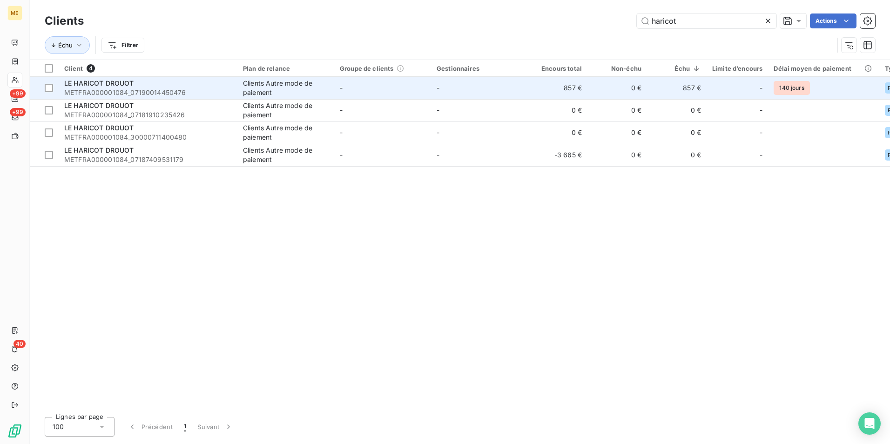
type input "haricot"
click at [376, 92] on td "-" at bounding box center [382, 88] width 97 height 22
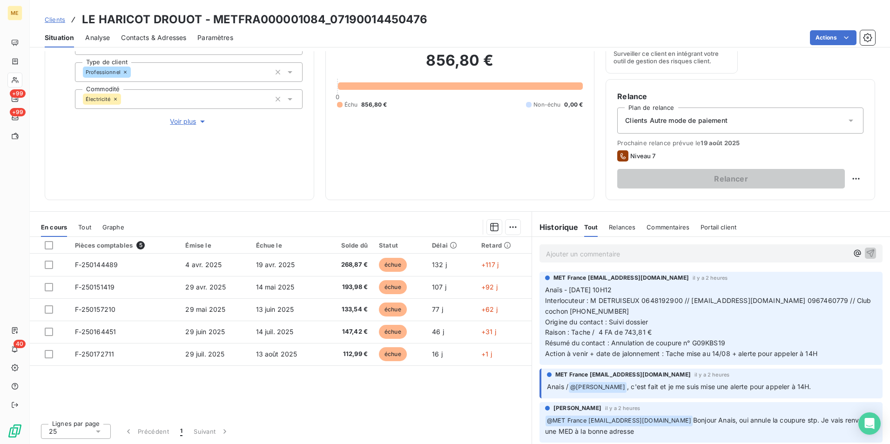
scroll to position [47, 0]
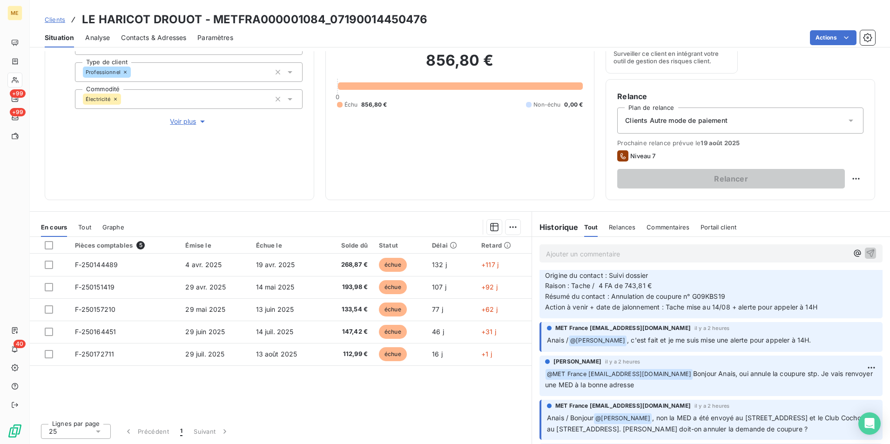
click at [465, 154] on div "856,80 € 0 Échu 856,80 € Non-échu 0,00 €" at bounding box center [460, 80] width 246 height 217
drag, startPoint x: 377, startPoint y: 156, endPoint x: 348, endPoint y: 35, distance: 124.6
click at [364, 39] on div "Actions" at bounding box center [559, 37] width 631 height 15
drag, startPoint x: 323, startPoint y: 19, endPoint x: 213, endPoint y: 14, distance: 110.8
click at [213, 14] on h3 "LE HARICOT DROUOT - METFRA000001084_07190014450476" at bounding box center [255, 19] width 346 height 17
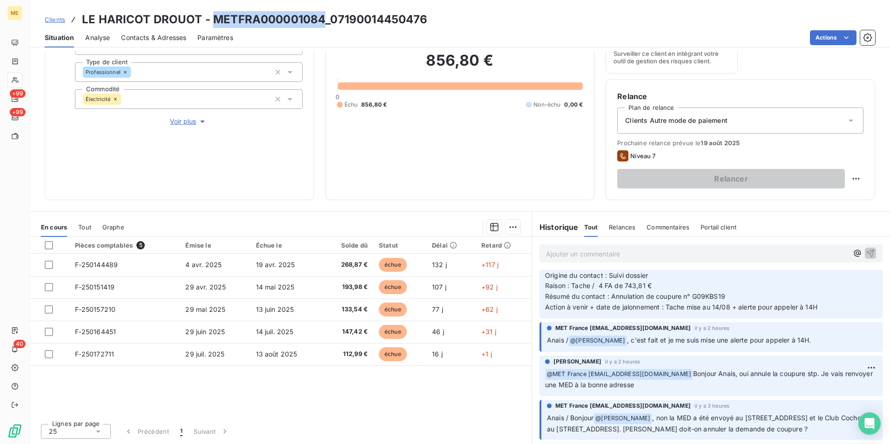
click at [287, 11] on div "Clients LE HARICOT DROUOT - METFRA000001084_07190014450476 Situation Analyse Co…" at bounding box center [460, 23] width 860 height 47
click at [398, 22] on h3 "LE HARICOT DROUOT - METFRA000001084_07190014450476" at bounding box center [255, 19] width 346 height 17
drag, startPoint x: 431, startPoint y: 24, endPoint x: 329, endPoint y: 21, distance: 102.9
click at [329, 21] on div "Clients LE HARICOT DROUOT - METFRA000001084_07190014450476" at bounding box center [460, 19] width 860 height 17
copy h3 "07190014450476"
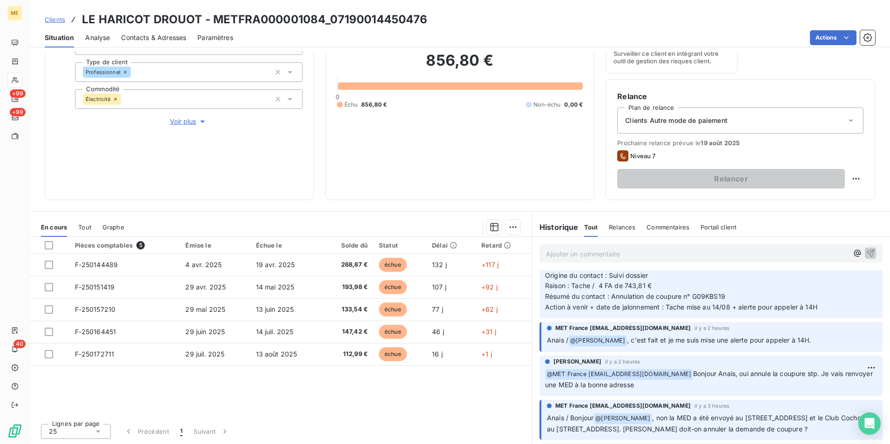
click at [835, 123] on div "Clients Autre mode de paiement" at bounding box center [740, 120] width 246 height 26
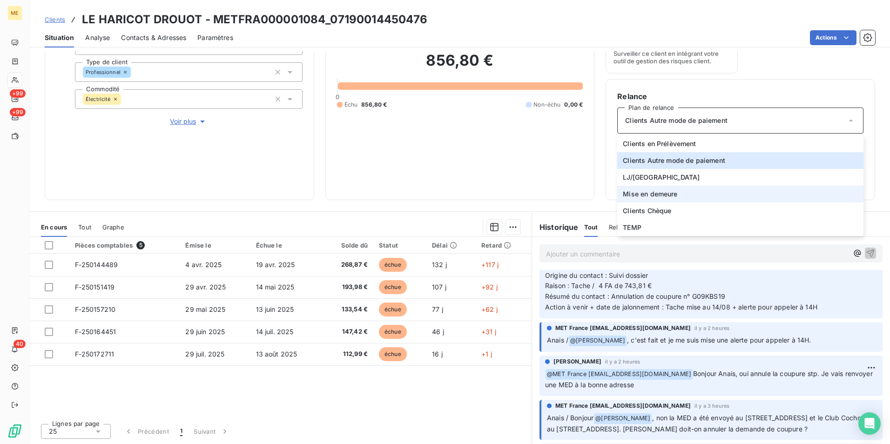
click at [709, 194] on li "Mise en demeure" at bounding box center [740, 194] width 246 height 17
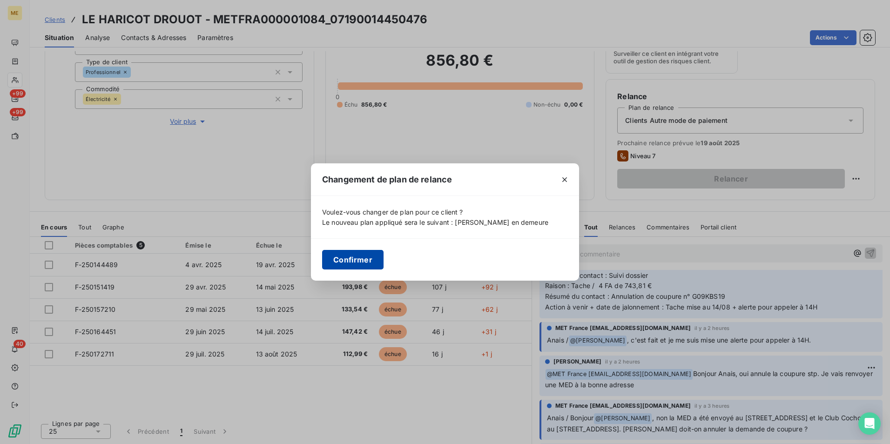
click at [350, 260] on button "Confirmer" at bounding box center [352, 260] width 61 height 20
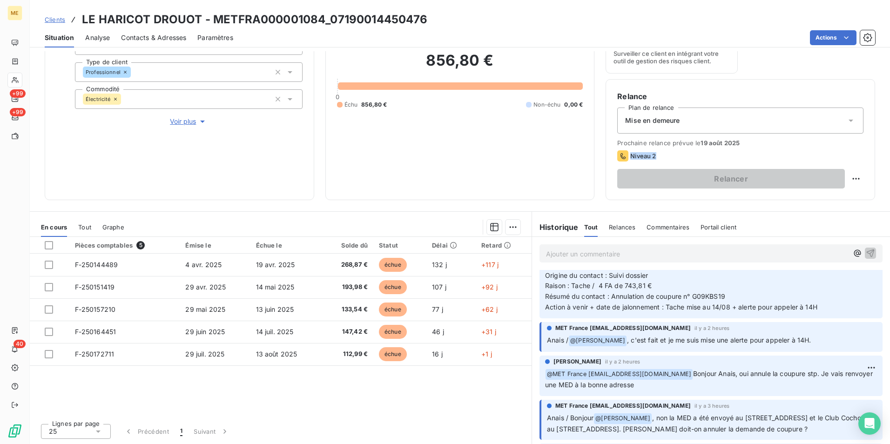
drag, startPoint x: 652, startPoint y: 156, endPoint x: 619, endPoint y: 154, distance: 32.7
click at [619, 154] on div "Niveau 2" at bounding box center [740, 155] width 246 height 11
click at [640, 154] on span "Niveau 2" at bounding box center [643, 155] width 26 height 7
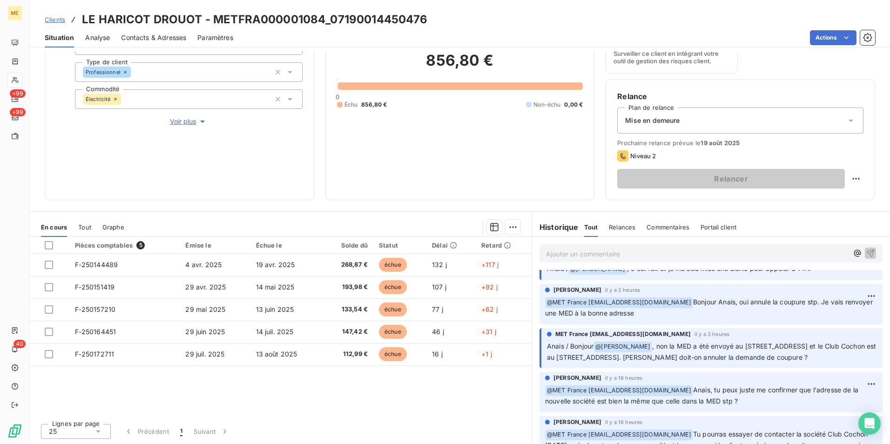
scroll to position [186, 0]
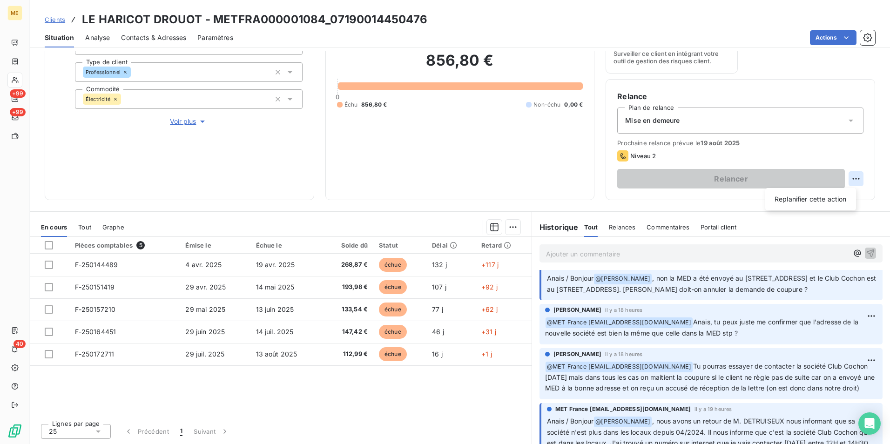
click at [848, 177] on html "ME +99 +99 40 Clients LE HARICOT DROUOT - METFRA000001084_07190014450476 Situat…" at bounding box center [445, 222] width 890 height 444
click at [833, 203] on div "Replanifier cette action" at bounding box center [810, 199] width 83 height 15
select select "7"
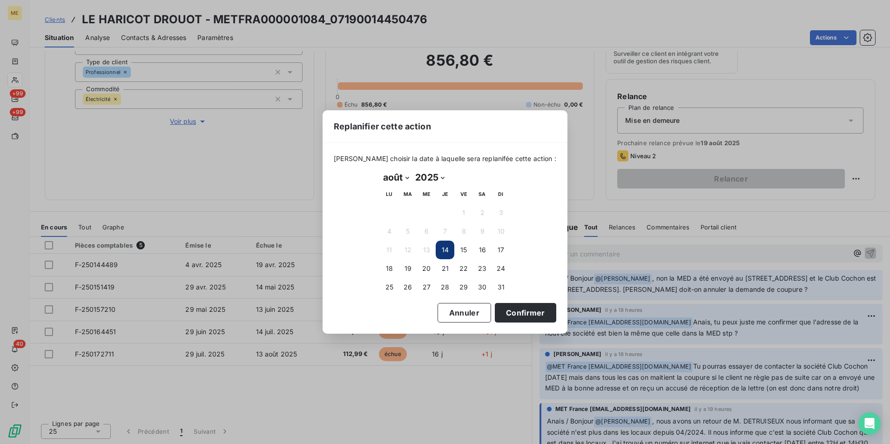
click at [446, 249] on button "14" at bounding box center [445, 250] width 19 height 19
click at [505, 311] on button "Confirmer" at bounding box center [525, 313] width 61 height 20
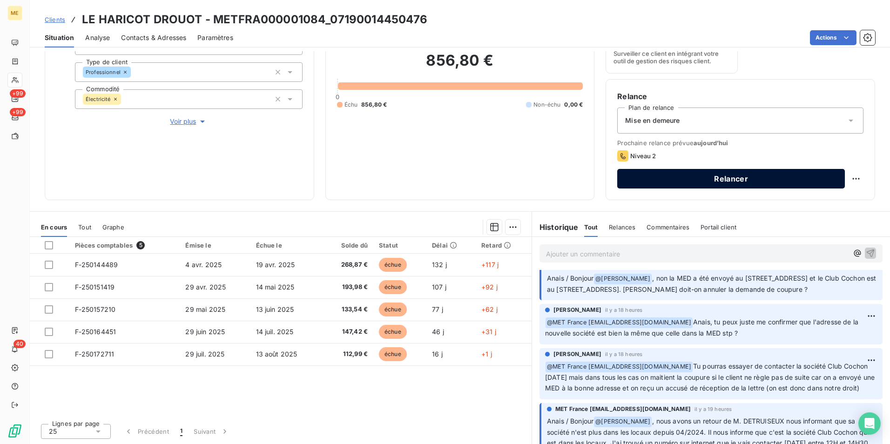
click at [678, 174] on button "Relancer" at bounding box center [731, 179] width 228 height 20
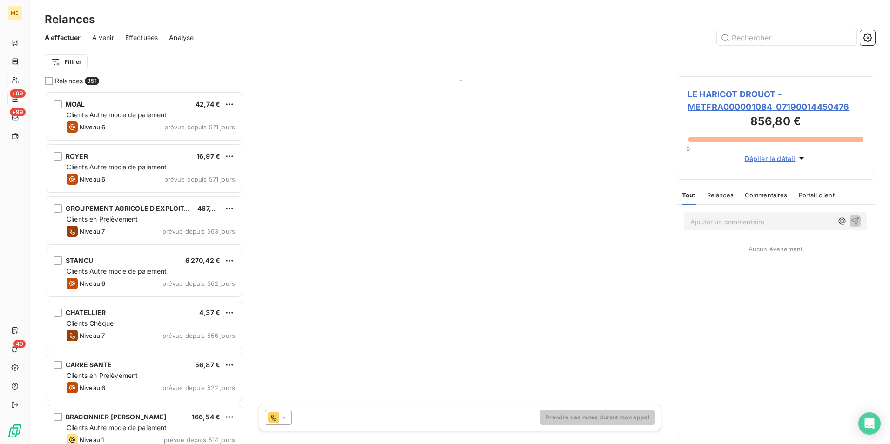
scroll to position [346, 192]
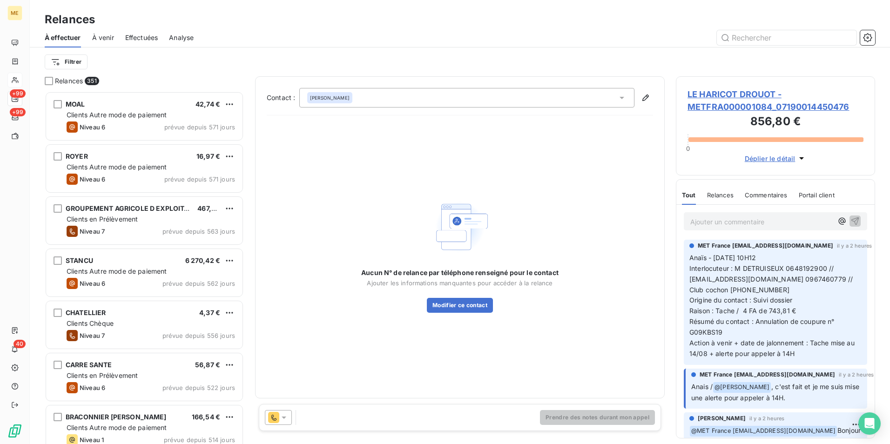
click at [280, 417] on icon at bounding box center [283, 417] width 9 height 9
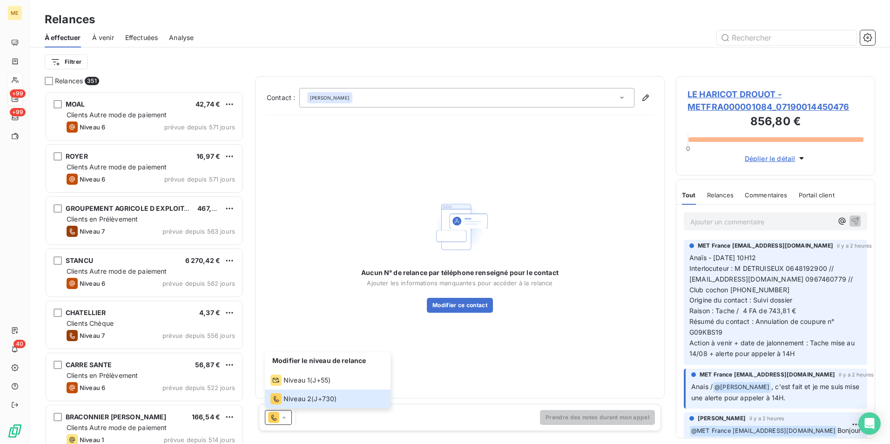
click at [725, 101] on span "LE HARICOT DROUOT - METFRA000001084_07190014450476" at bounding box center [775, 100] width 176 height 25
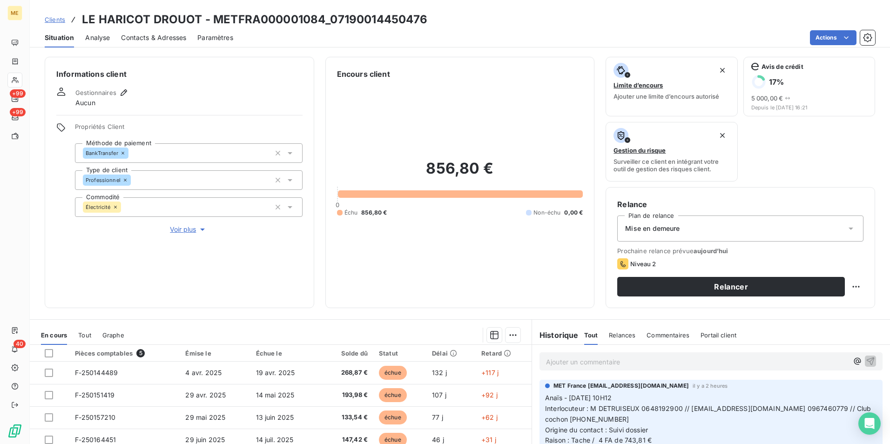
click at [154, 29] on div "Contacts & Adresses" at bounding box center [153, 38] width 65 height 20
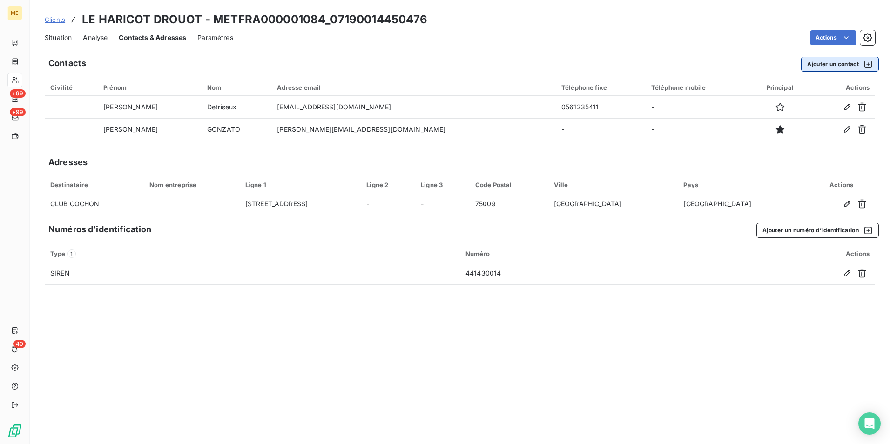
click at [840, 64] on button "Ajouter un contact" at bounding box center [840, 64] width 78 height 15
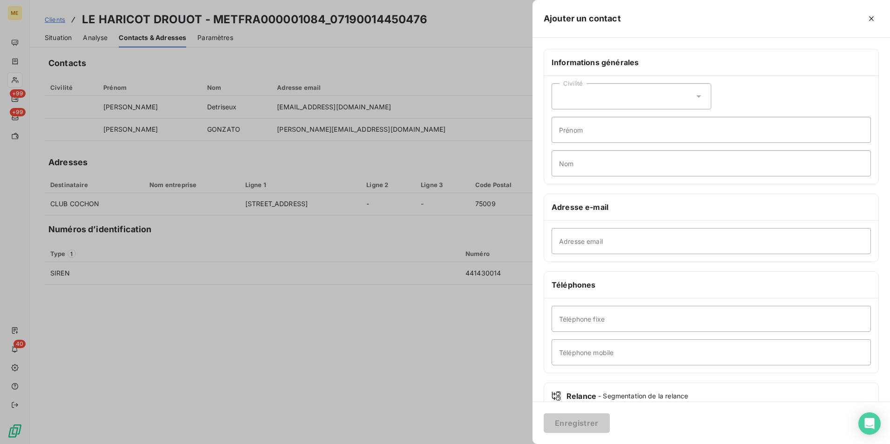
click at [629, 102] on div "Civilité" at bounding box center [631, 96] width 160 height 26
click at [620, 157] on input "Nom" at bounding box center [710, 163] width 319 height 26
click at [591, 101] on div "Civilité" at bounding box center [631, 96] width 160 height 26
click at [602, 102] on div "Civilité" at bounding box center [631, 96] width 160 height 26
click at [608, 126] on input "Prénom" at bounding box center [710, 130] width 319 height 26
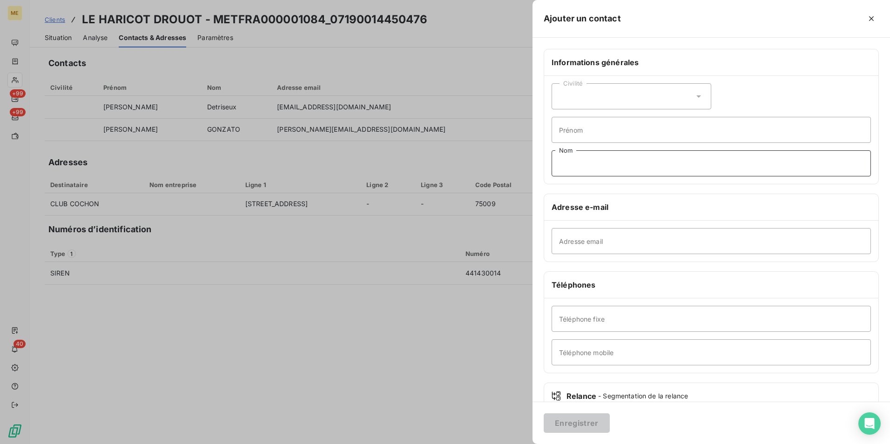
click at [605, 164] on input "Nom" at bounding box center [710, 163] width 319 height 26
click at [611, 133] on input "Prénom" at bounding box center [710, 130] width 319 height 26
type input "CLUB"
click at [609, 167] on input "Nom" at bounding box center [710, 163] width 319 height 26
type input "COCHON"
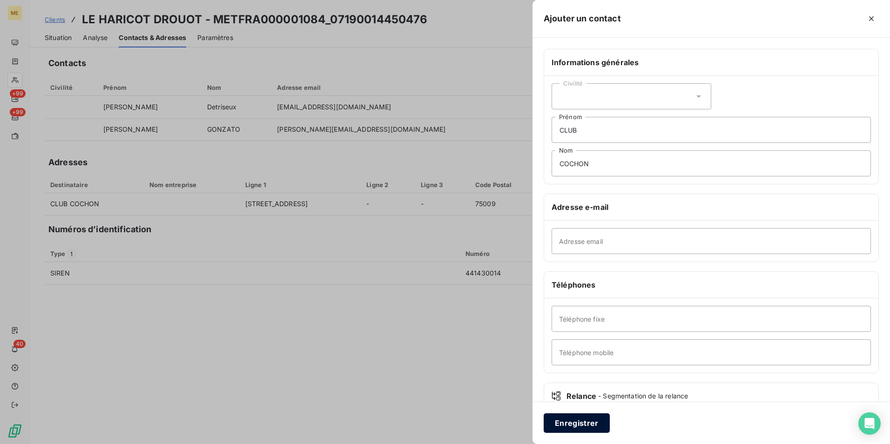
click at [597, 422] on button "Enregistrer" at bounding box center [577, 423] width 66 height 20
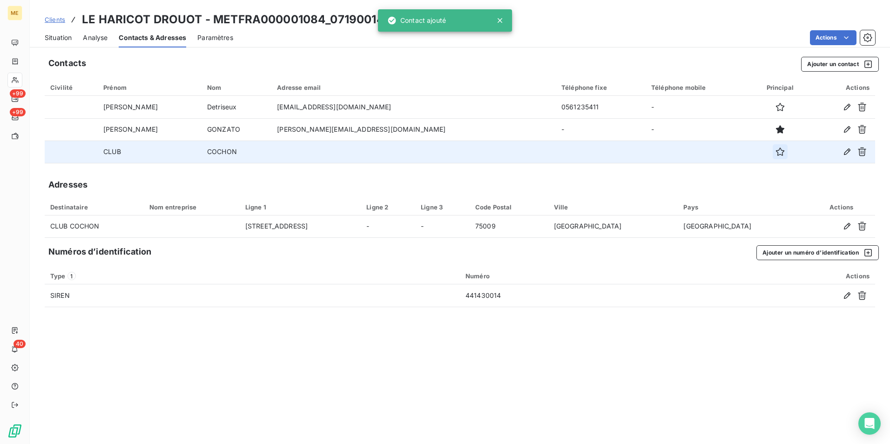
click at [775, 152] on icon "button" at bounding box center [779, 151] width 9 height 9
click at [775, 150] on icon "button" at bounding box center [779, 151] width 9 height 9
click at [696, 337] on div "Contacts Ajouter un contact Civilité Prénom Nom Adresse email Téléphone fixe Té…" at bounding box center [460, 247] width 860 height 393
click at [59, 19] on span "Clients" at bounding box center [55, 19] width 20 height 7
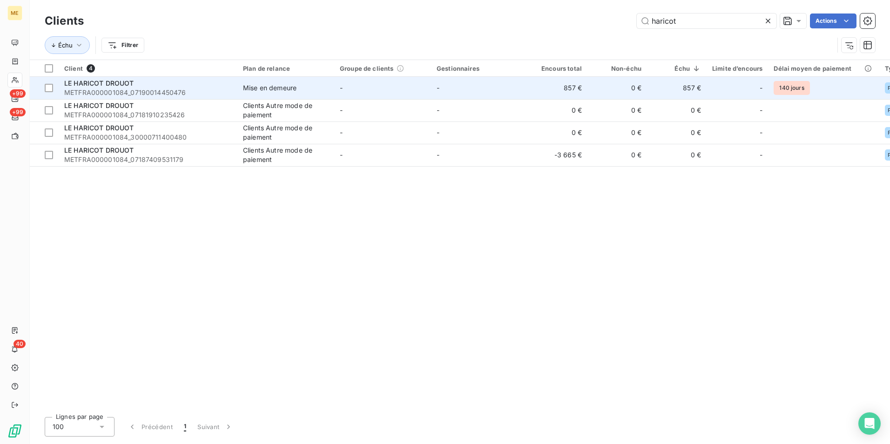
click at [376, 85] on td "-" at bounding box center [382, 88] width 97 height 22
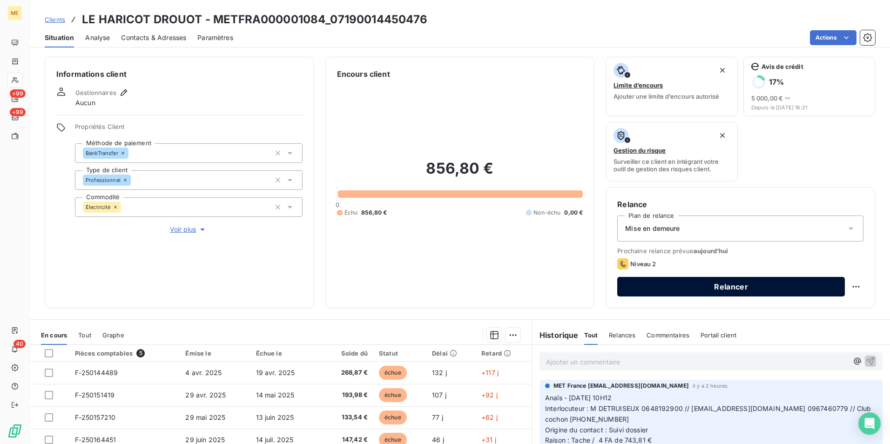
click at [667, 285] on button "Relancer" at bounding box center [731, 287] width 228 height 20
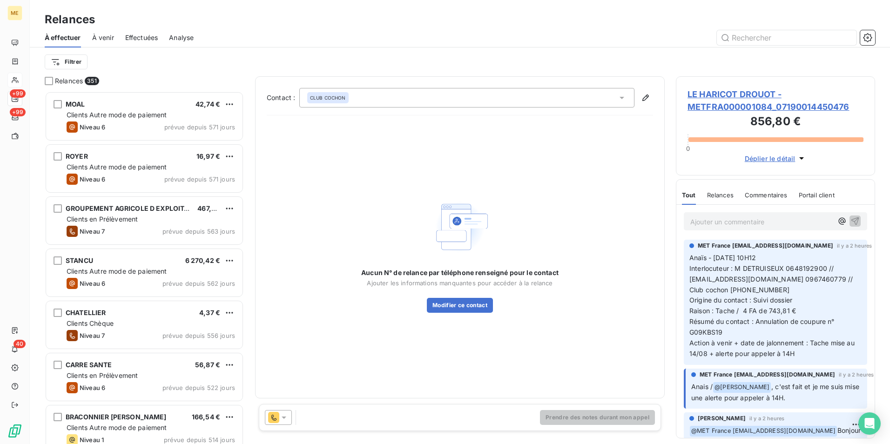
scroll to position [346, 192]
click at [282, 422] on icon at bounding box center [283, 417] width 9 height 9
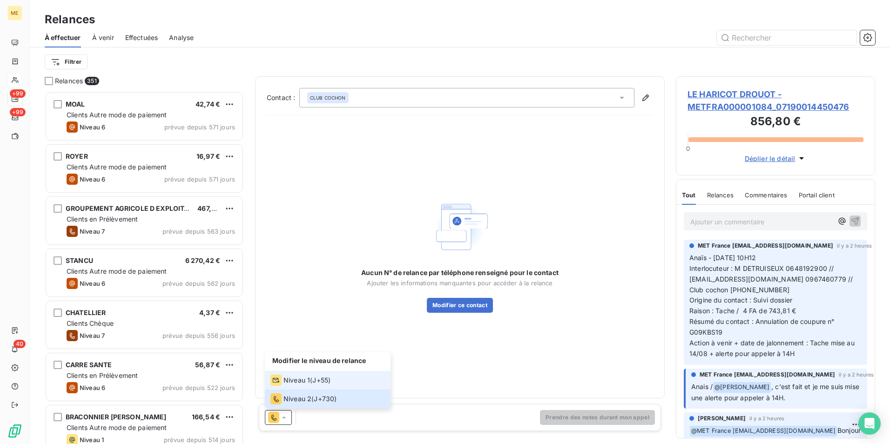
click at [307, 383] on span "Niveau 1" at bounding box center [296, 380] width 27 height 9
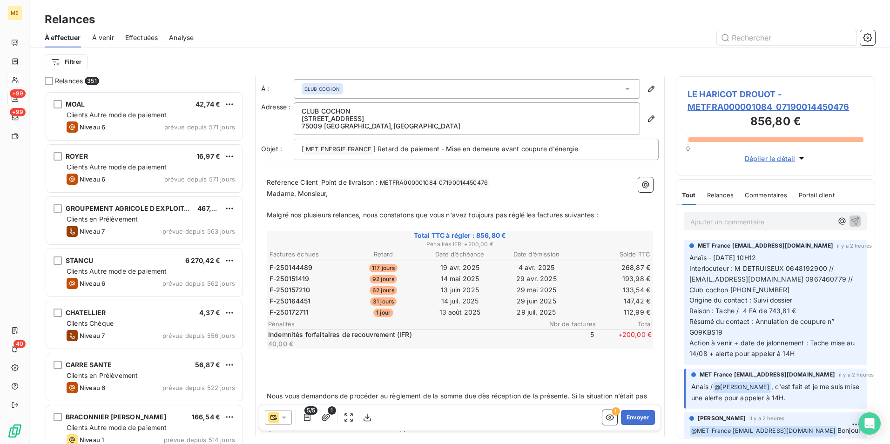
scroll to position [0, 0]
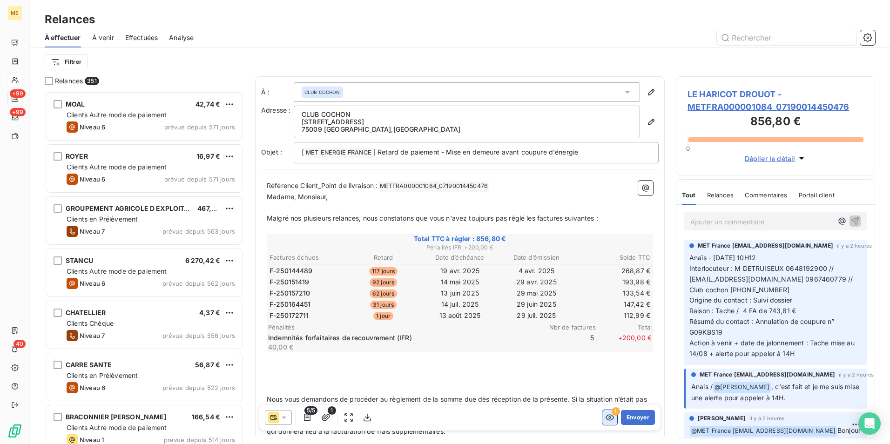
click at [605, 418] on icon "button" at bounding box center [609, 418] width 8 height 6
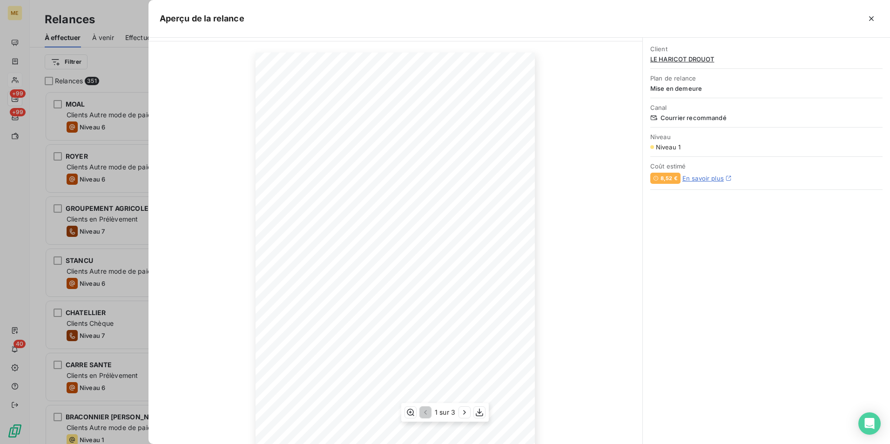
scroll to position [41, 0]
click at [465, 411] on icon "button" at bounding box center [464, 412] width 9 height 9
click at [465, 411] on icon "button" at bounding box center [465, 412] width 9 height 9
click at [866, 20] on button "button" at bounding box center [871, 18] width 15 height 15
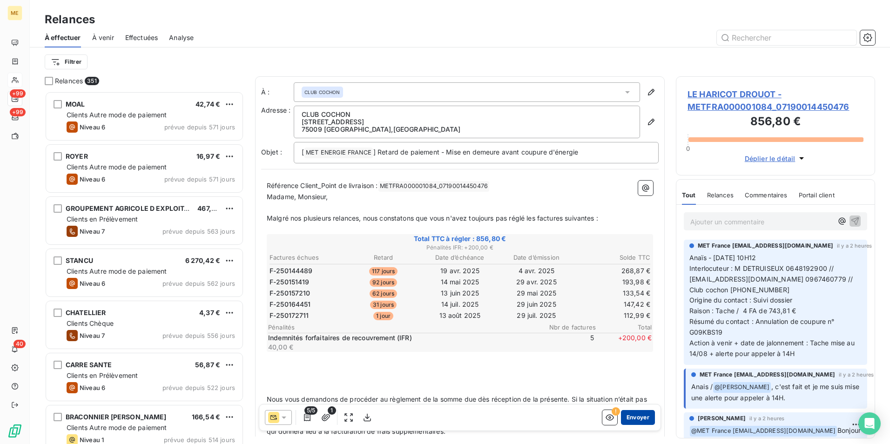
click at [635, 418] on button "Envoyer" at bounding box center [638, 417] width 34 height 15
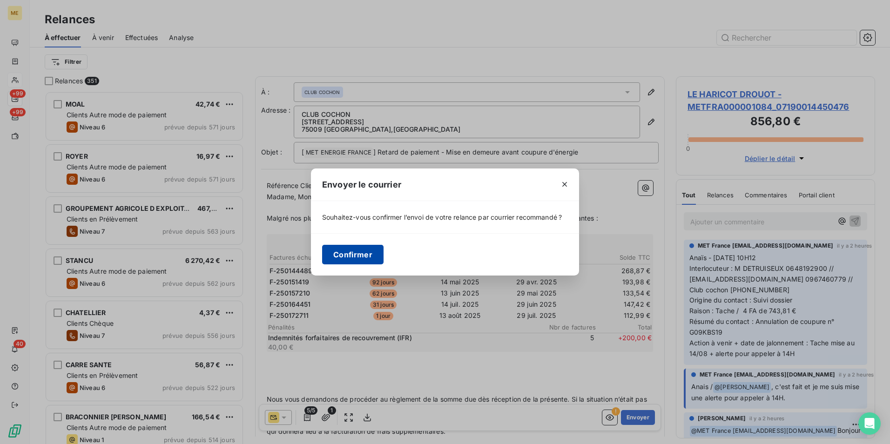
click at [362, 258] on button "Confirmer" at bounding box center [352, 255] width 61 height 20
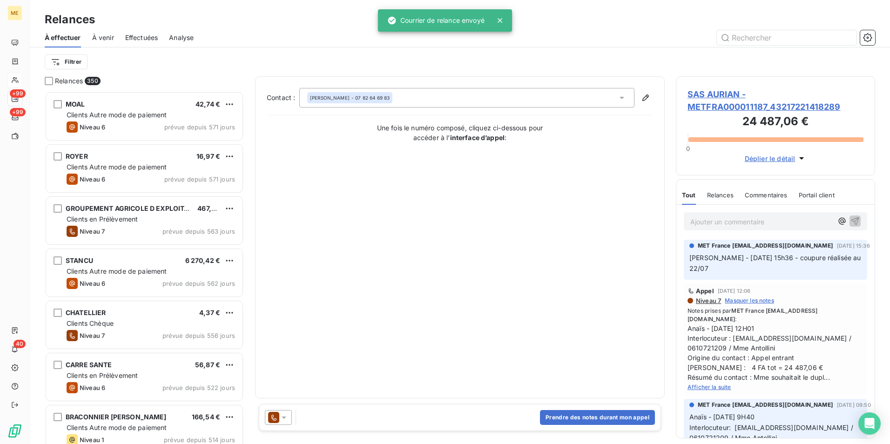
click at [385, 253] on div "Contact : Florent Soulhol - 07 82 64 69 83 Une fois le numéro composé, cliquez …" at bounding box center [460, 237] width 386 height 299
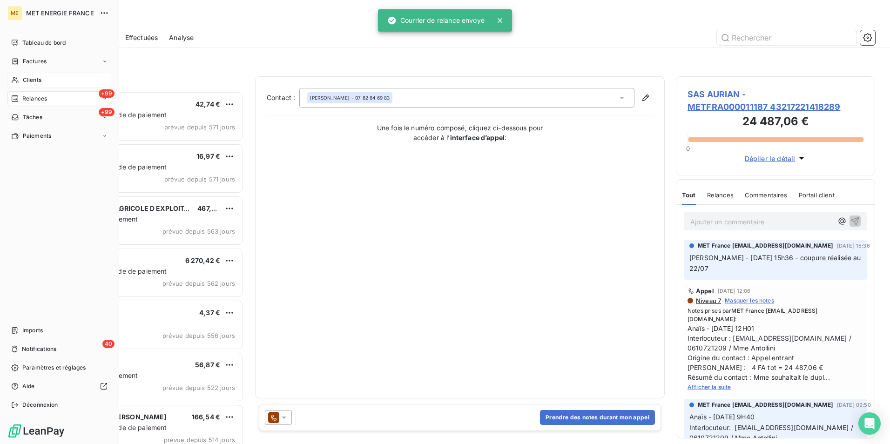
click at [19, 79] on icon at bounding box center [15, 79] width 8 height 7
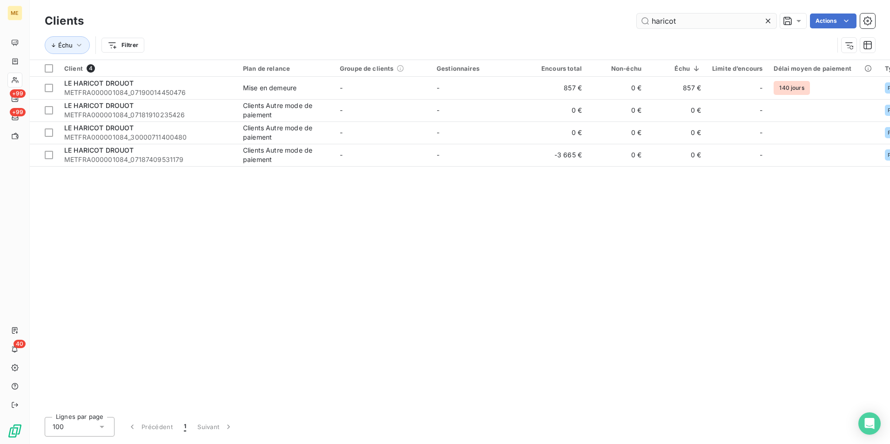
click at [701, 26] on input "haricot" at bounding box center [707, 20] width 140 height 15
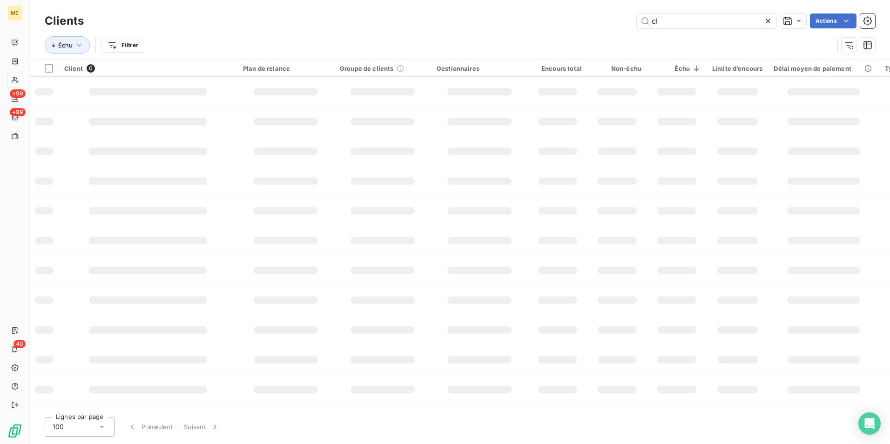
type input "c"
type input "haricot"
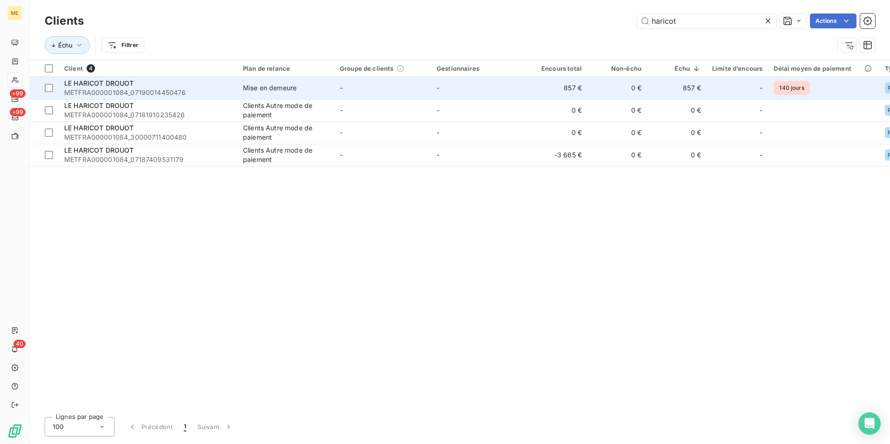
click at [354, 93] on td "-" at bounding box center [382, 88] width 97 height 22
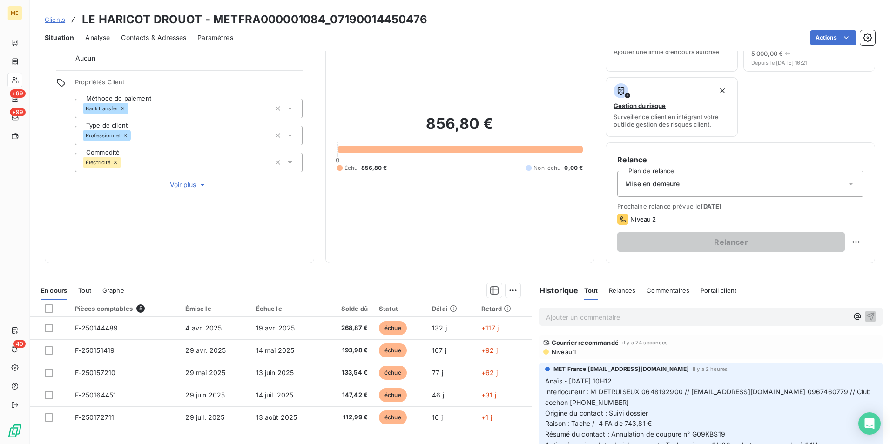
scroll to position [108, 0]
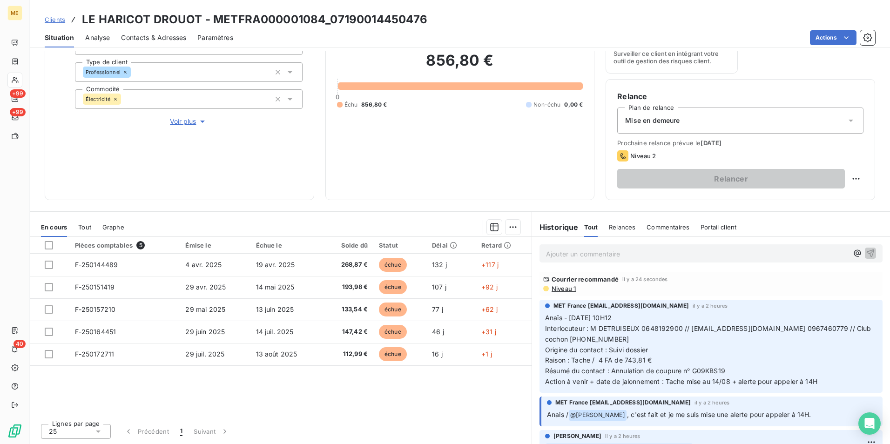
click at [564, 289] on span "Niveau 1" at bounding box center [563, 288] width 25 height 7
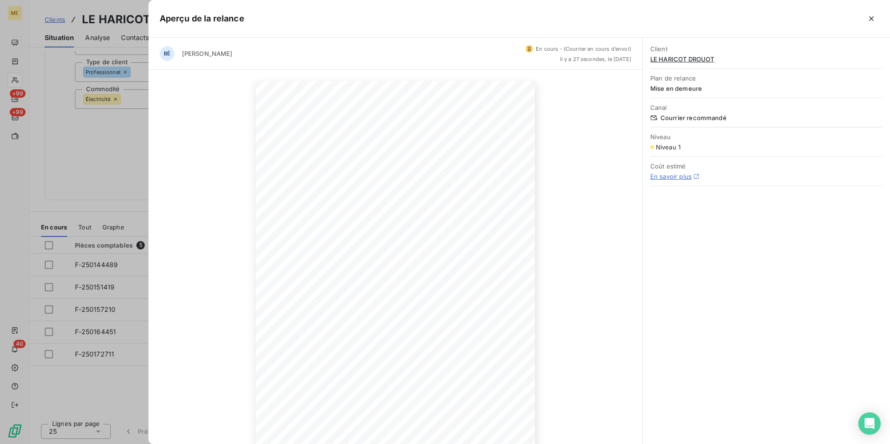
scroll to position [43, 0]
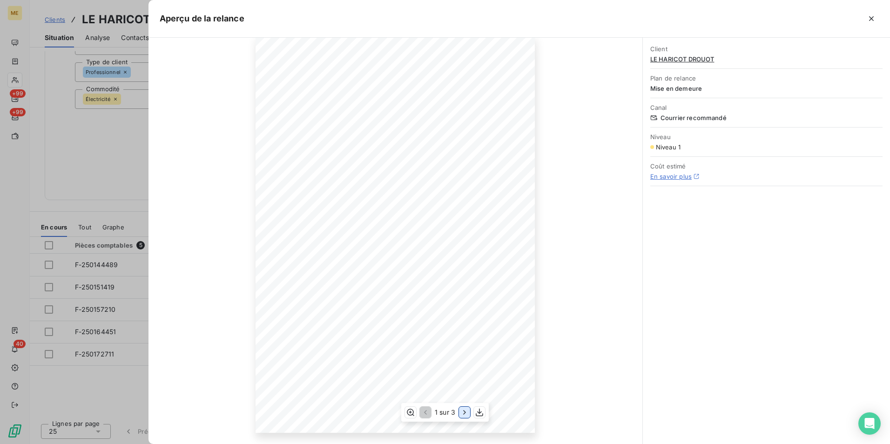
click at [462, 412] on icon "button" at bounding box center [464, 412] width 9 height 9
click at [462, 412] on icon "button" at bounding box center [465, 412] width 9 height 9
click at [869, 20] on icon "button" at bounding box center [871, 18] width 9 height 9
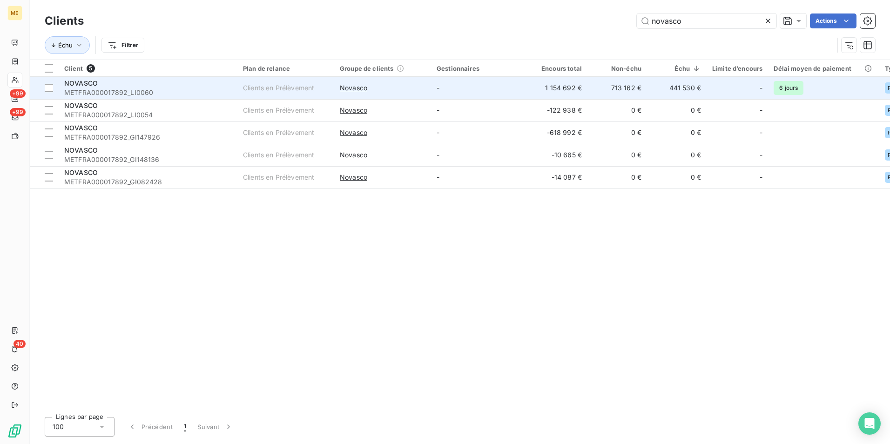
click at [641, 87] on td "713 162 €" at bounding box center [617, 88] width 60 height 22
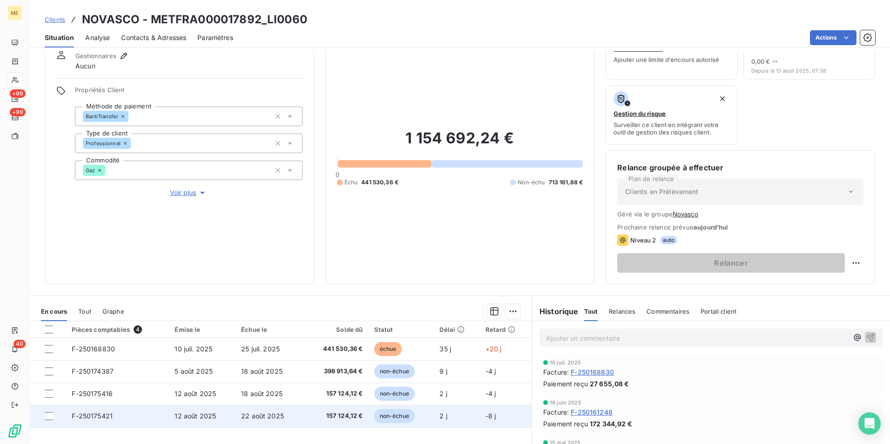
scroll to position [93, 0]
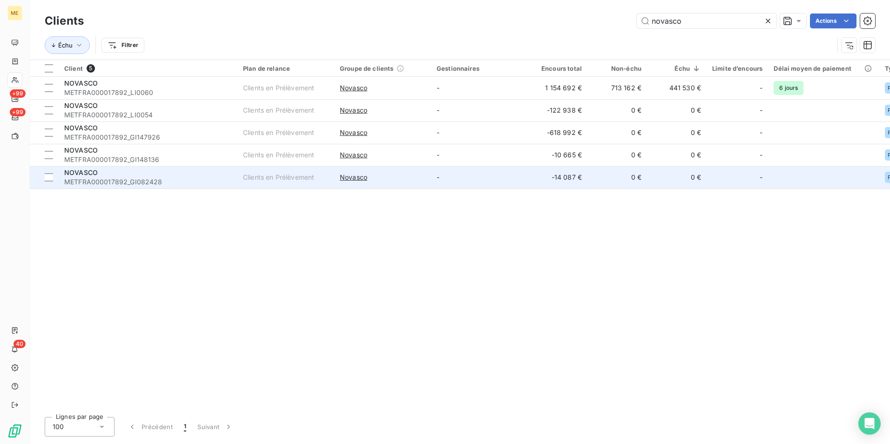
click at [423, 170] on td "Novasco" at bounding box center [382, 177] width 97 height 22
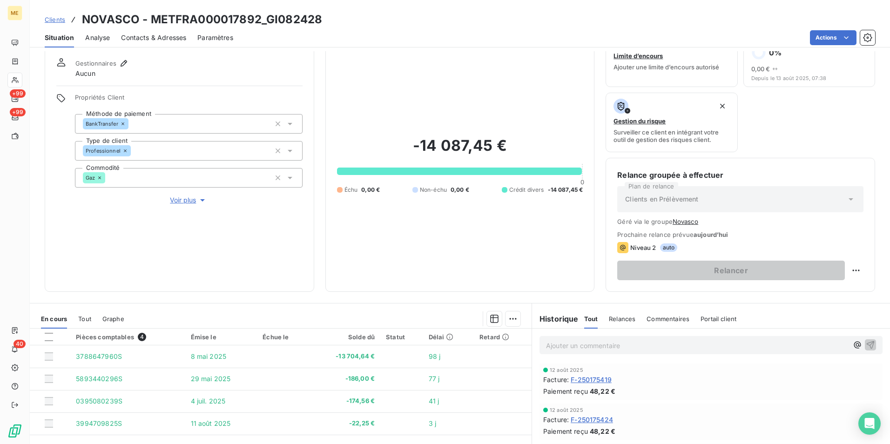
scroll to position [93, 0]
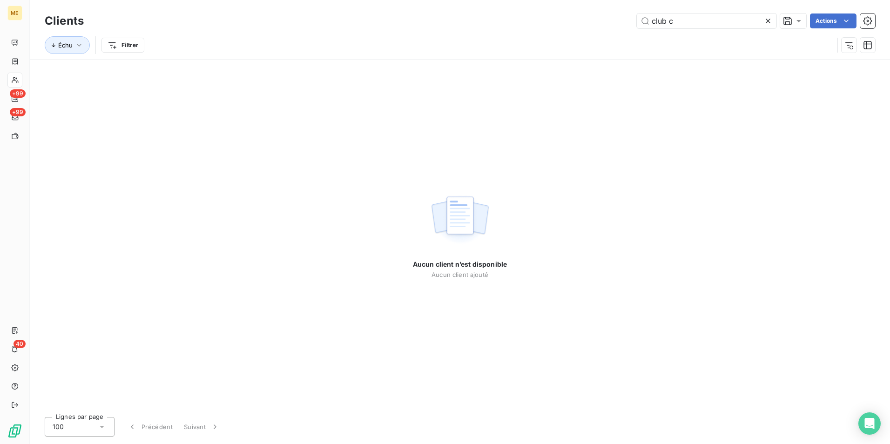
type input "club co"
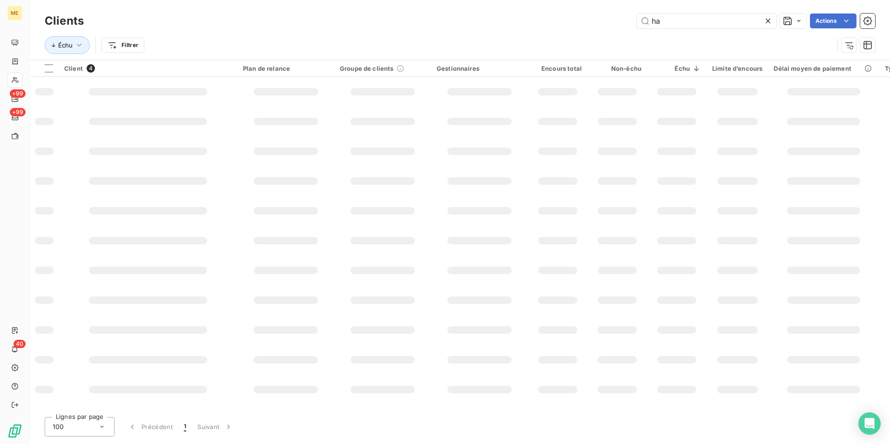
type input "haricot"
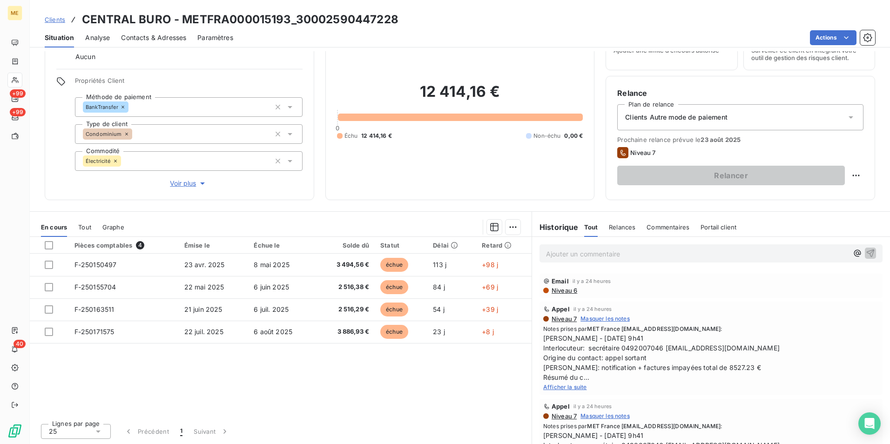
scroll to position [140, 0]
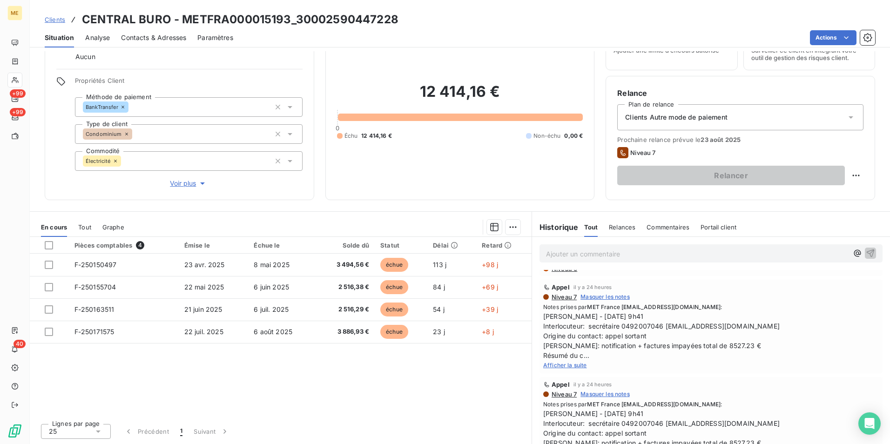
click at [573, 363] on span "Afficher la suite" at bounding box center [565, 365] width 44 height 7
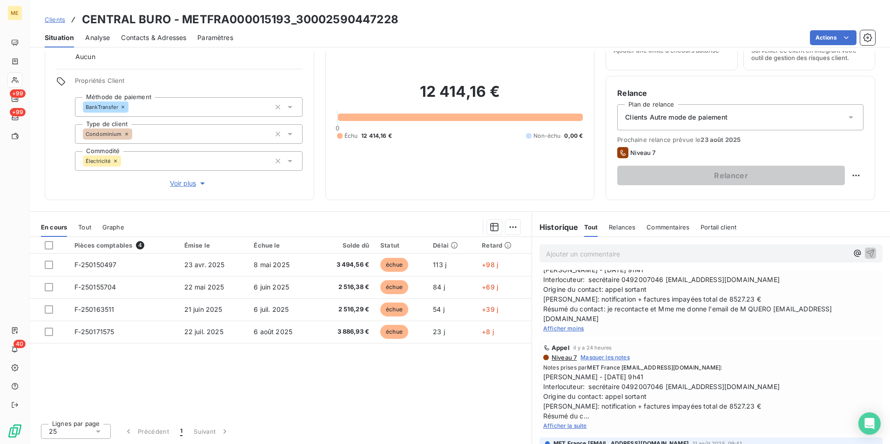
scroll to position [233, 0]
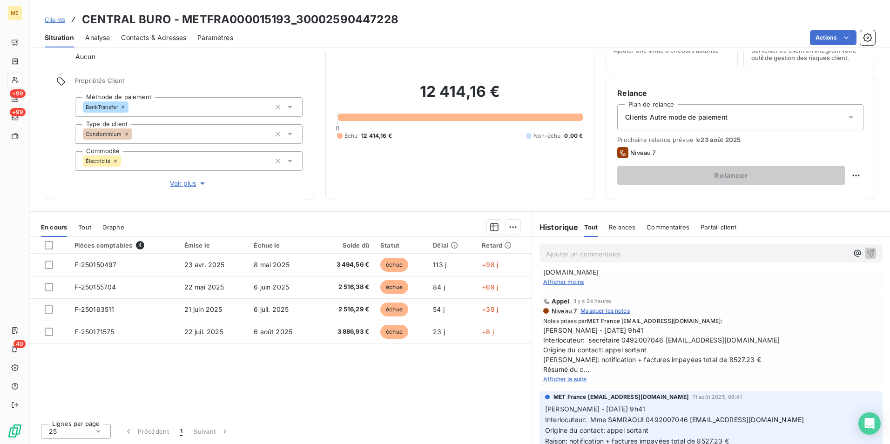
click at [568, 376] on span "Afficher la suite" at bounding box center [565, 379] width 44 height 7
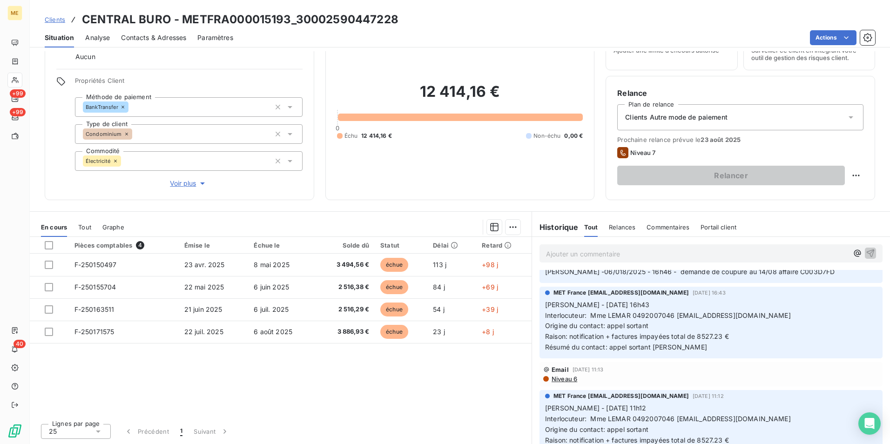
scroll to position [652, 0]
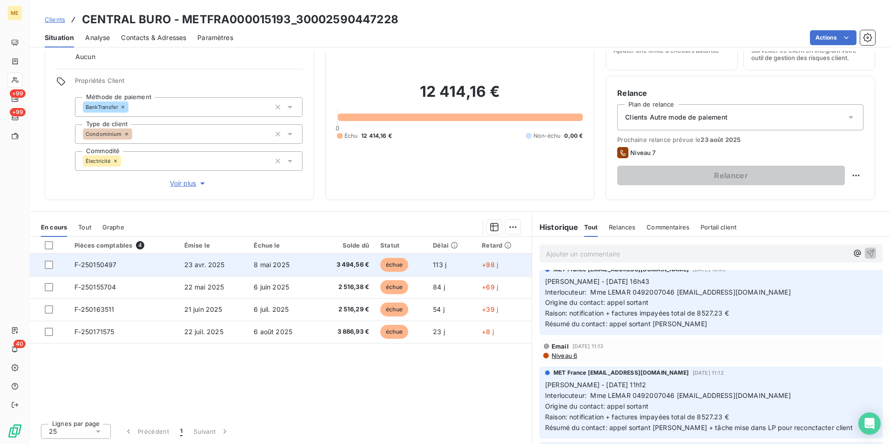
click at [315, 261] on td "3 494,56 €" at bounding box center [345, 265] width 60 height 22
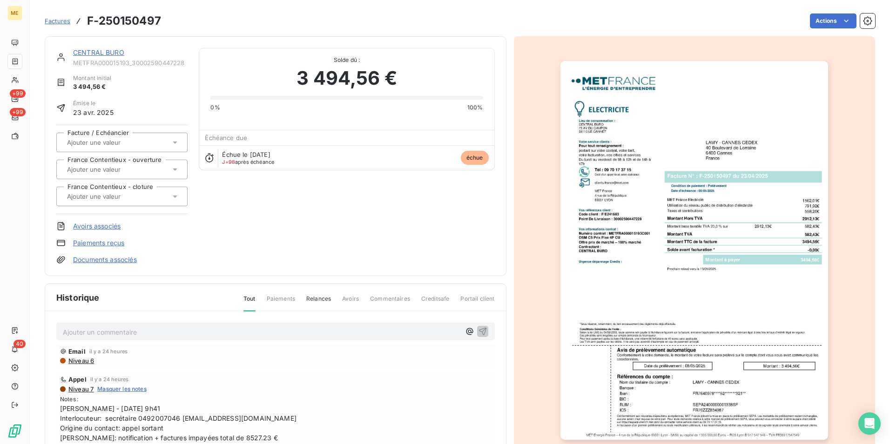
click at [723, 397] on img "button" at bounding box center [694, 250] width 268 height 379
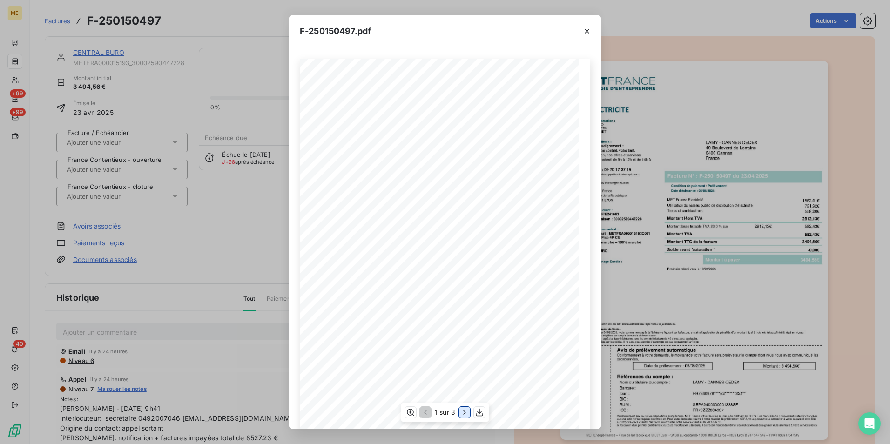
click at [463, 415] on icon "button" at bounding box center [464, 412] width 9 height 9
click at [589, 29] on icon "button" at bounding box center [586, 31] width 5 height 5
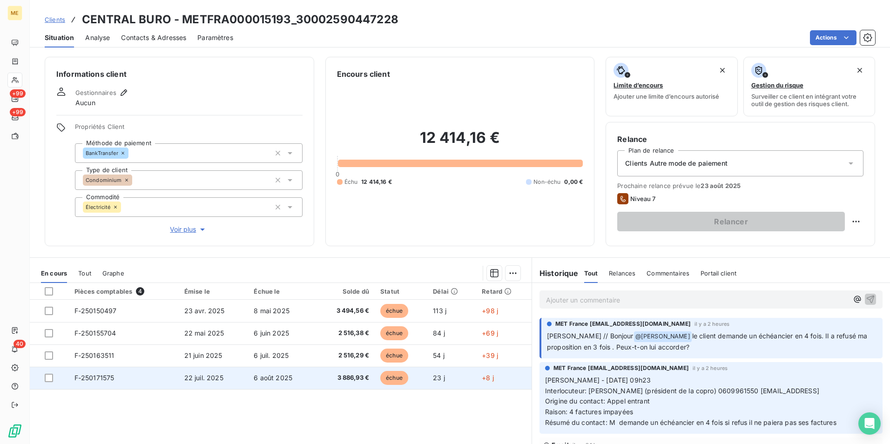
click at [448, 384] on td "23 j" at bounding box center [451, 378] width 49 height 22
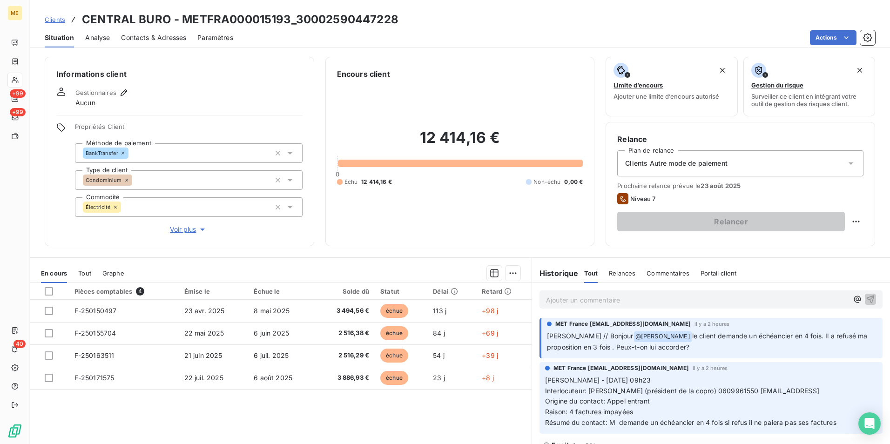
click at [642, 293] on div "Ajouter un commentaire ﻿" at bounding box center [710, 299] width 343 height 18
click at [645, 298] on p "Ajouter un commentaire ﻿" at bounding box center [697, 300] width 302 height 12
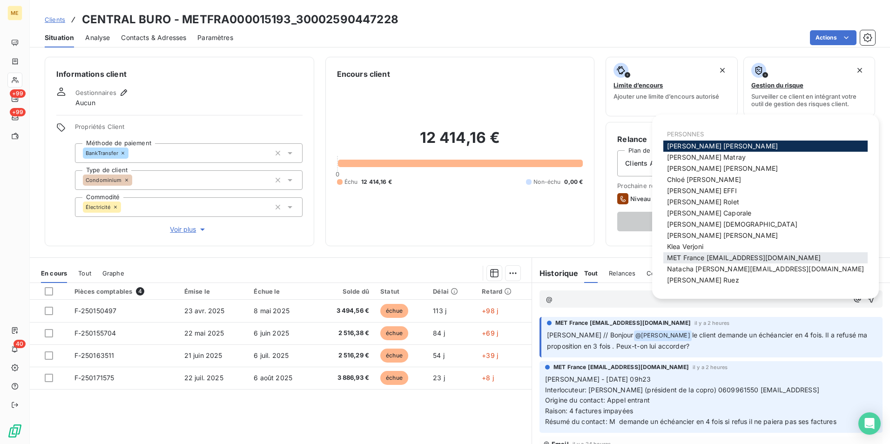
click at [712, 258] on span "MET France [EMAIL_ADDRESS][DOMAIN_NAME]" at bounding box center [744, 258] width 154 height 8
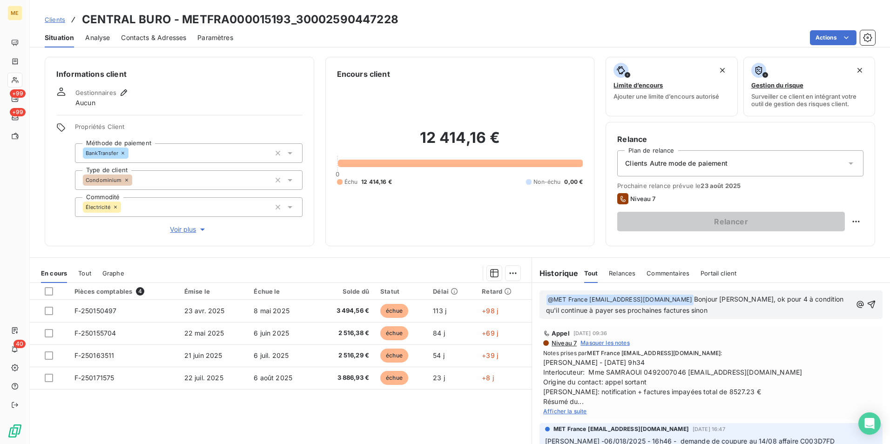
scroll to position [512, 0]
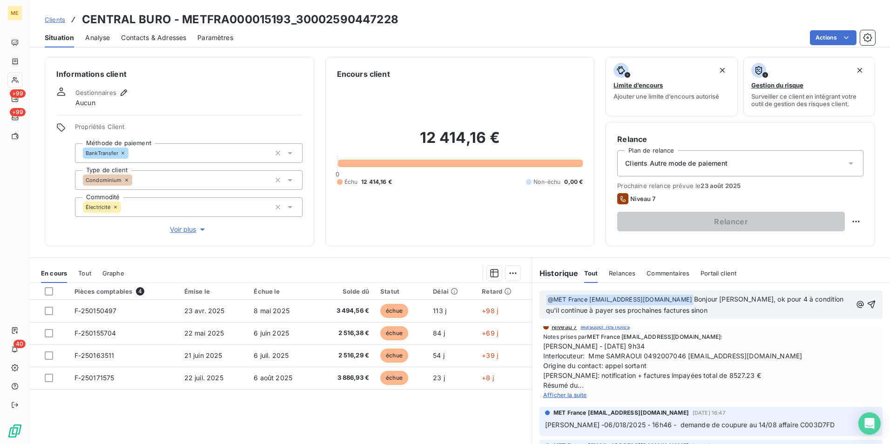
click at [547, 393] on span "Afficher la suite" at bounding box center [565, 394] width 44 height 7
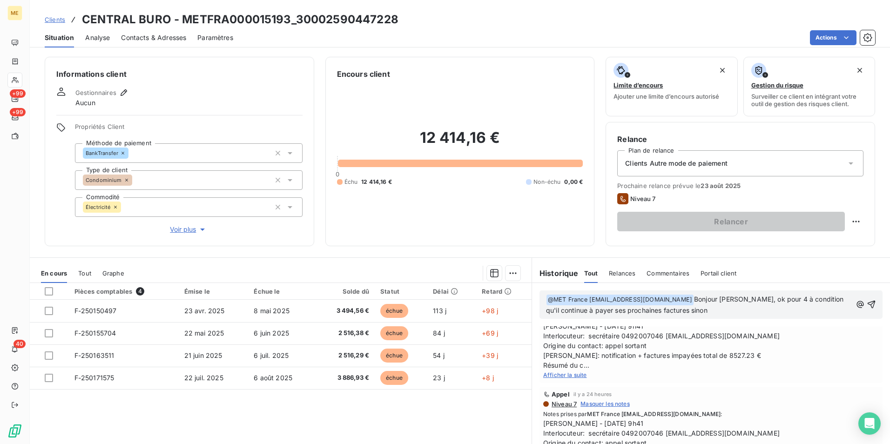
scroll to position [0, 0]
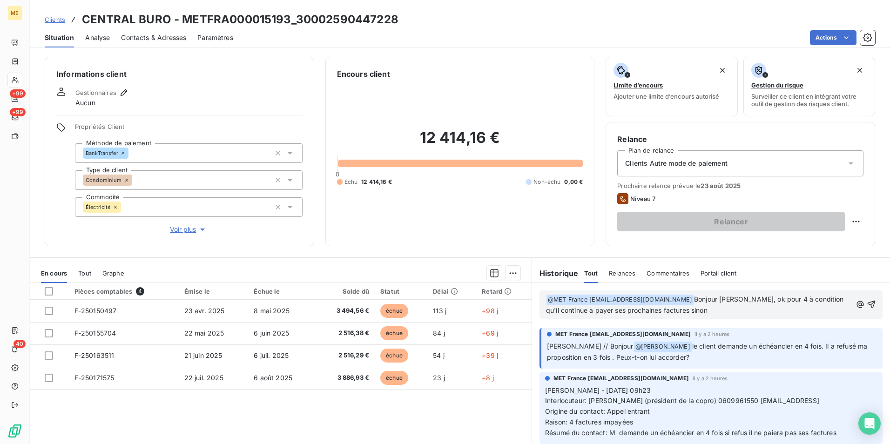
click at [709, 310] on p "﻿ @ MET [GEOGRAPHIC_DATA] [EMAIL_ADDRESS][DOMAIN_NAME] ﻿ Bonjour [PERSON_NAME],…" at bounding box center [699, 305] width 306 height 22
click at [739, 310] on span "Bonjour [PERSON_NAME], ok pour 4 à condition qu'il continue à payer ses prochai…" at bounding box center [696, 304] width 300 height 19
click at [867, 303] on icon "button" at bounding box center [871, 304] width 9 height 9
